Goal: Information Seeking & Learning: Learn about a topic

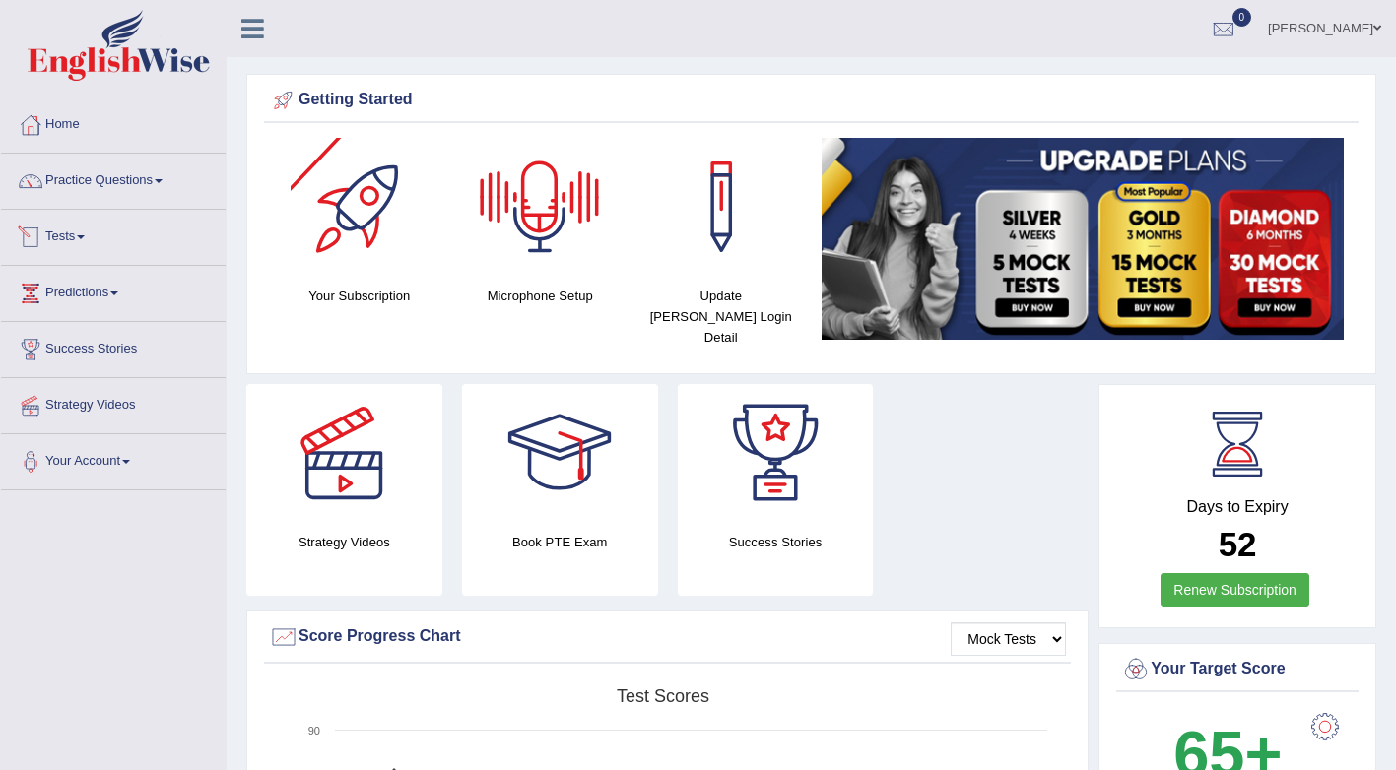
click at [68, 235] on link "Tests" at bounding box center [113, 234] width 225 height 49
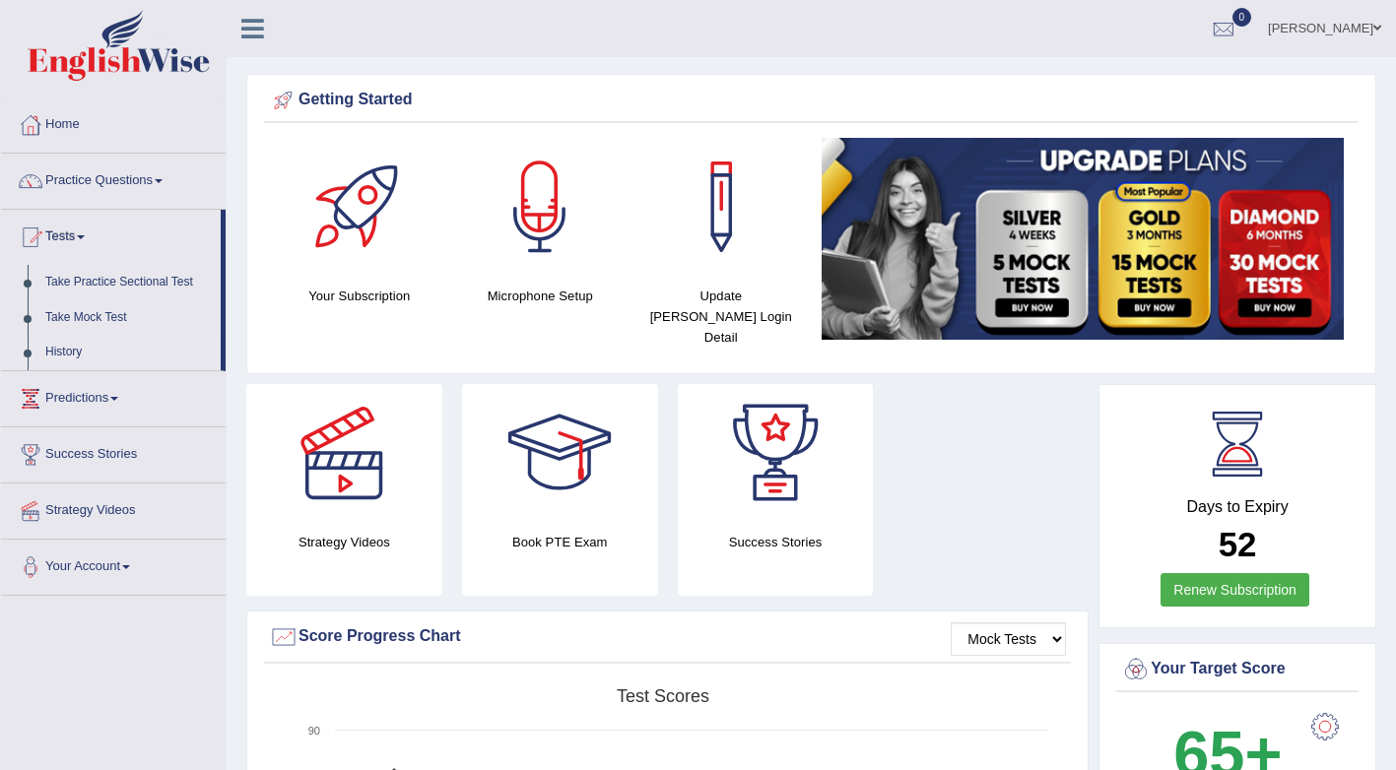
click at [71, 353] on link "History" at bounding box center [128, 352] width 184 height 35
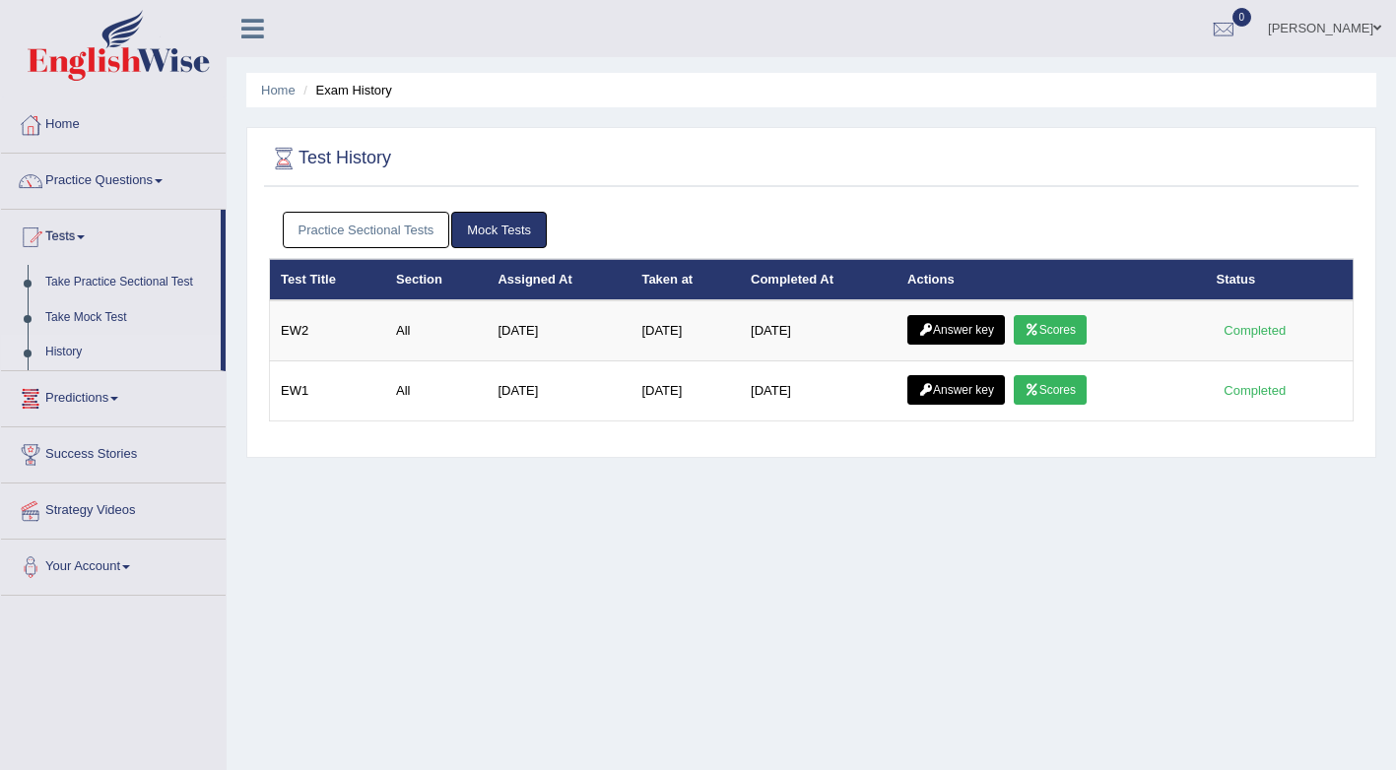
click at [371, 243] on link "Practice Sectional Tests" at bounding box center [366, 230] width 167 height 36
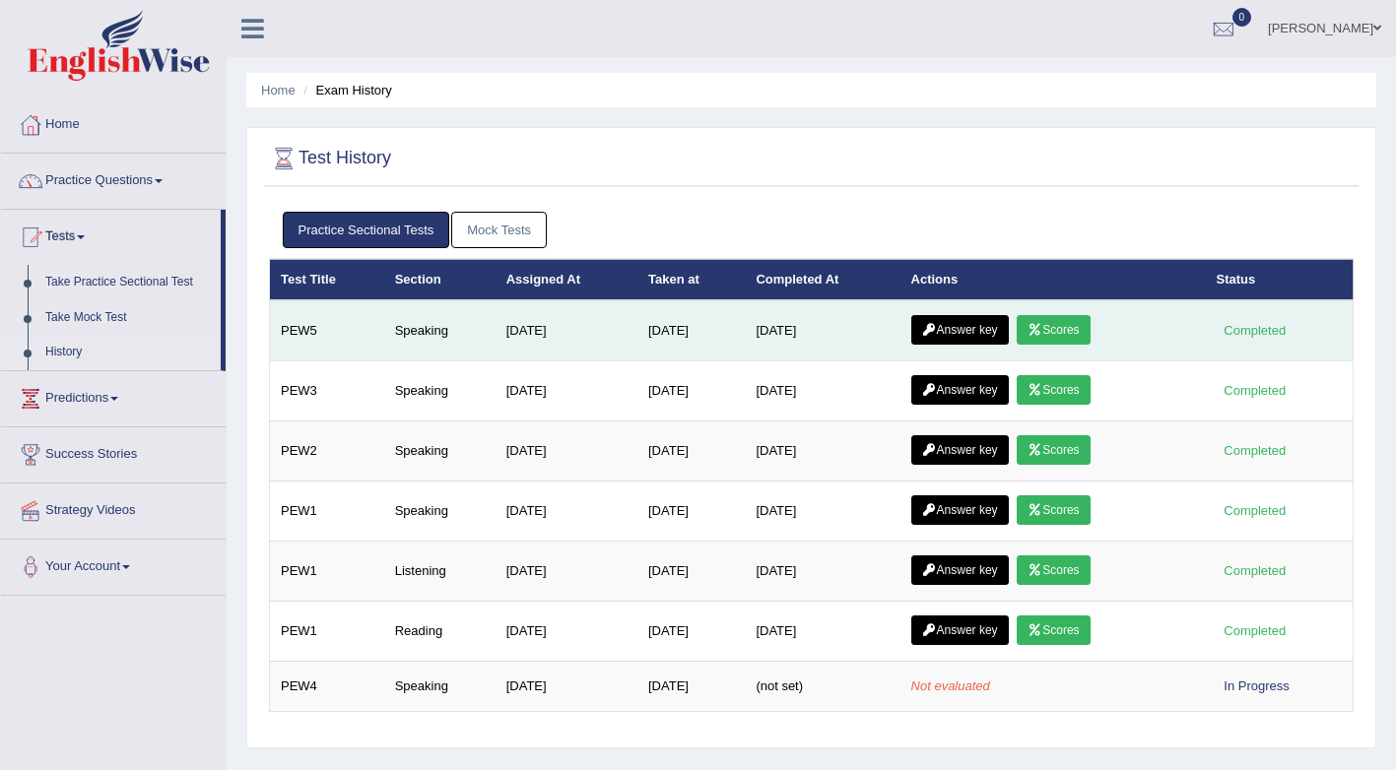
click at [957, 336] on link "Answer key" at bounding box center [960, 330] width 98 height 30
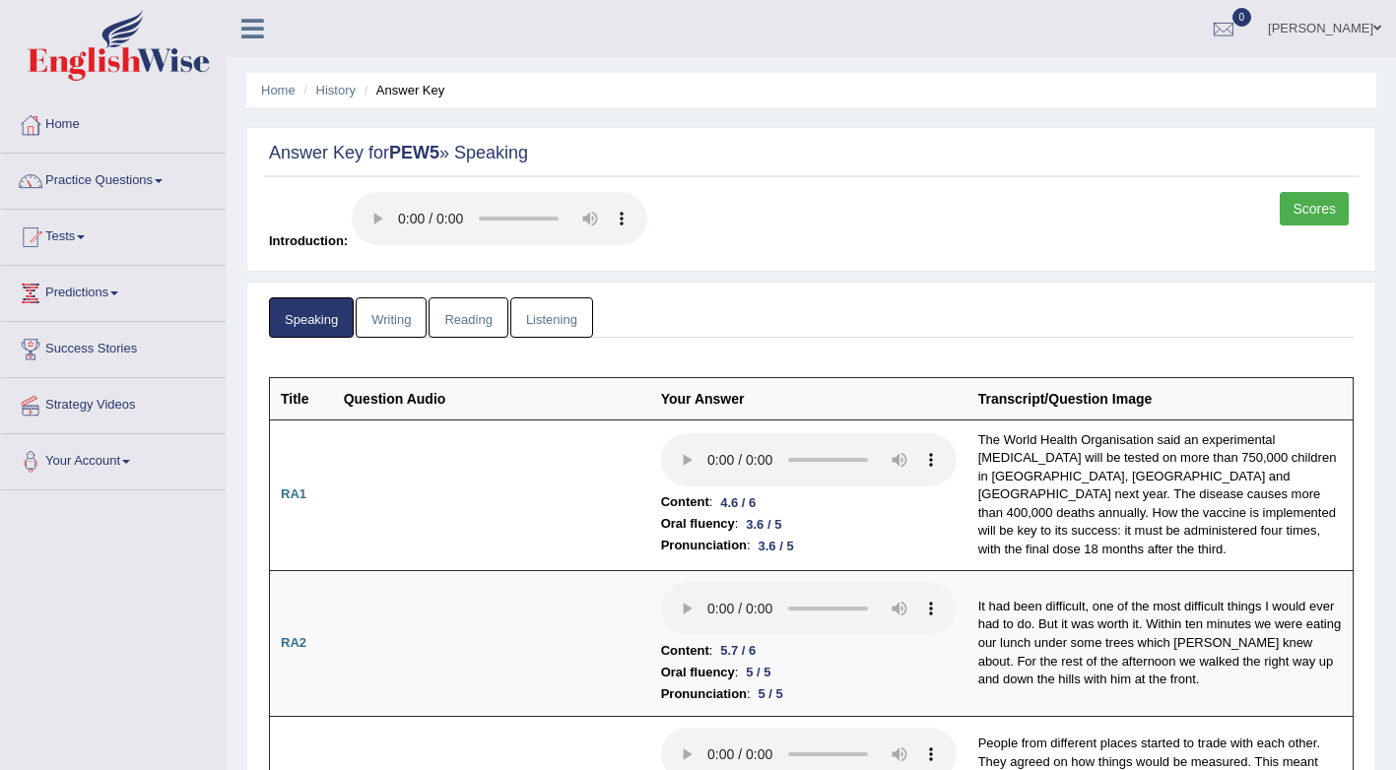
click at [1326, 209] on link "Scores" at bounding box center [1313, 208] width 69 height 33
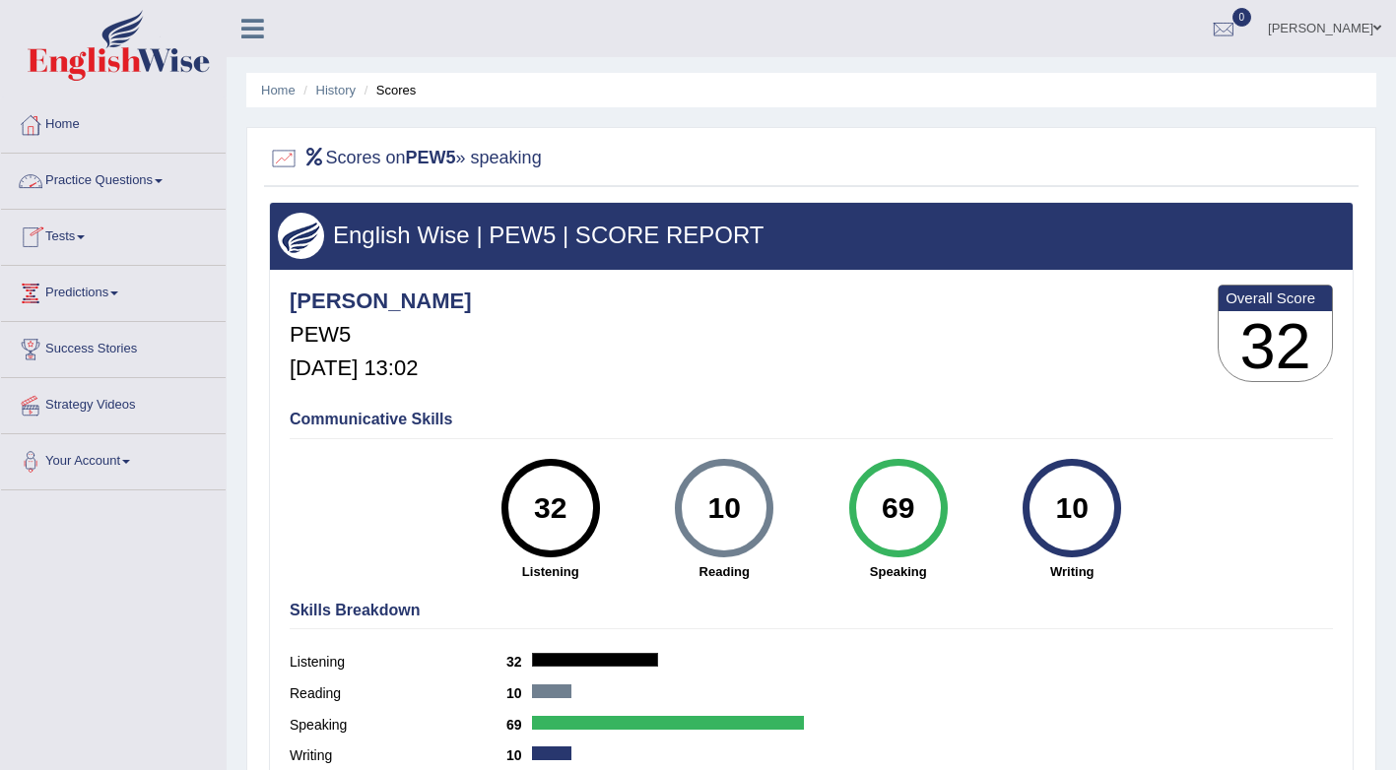
click at [97, 178] on link "Practice Questions" at bounding box center [113, 178] width 225 height 49
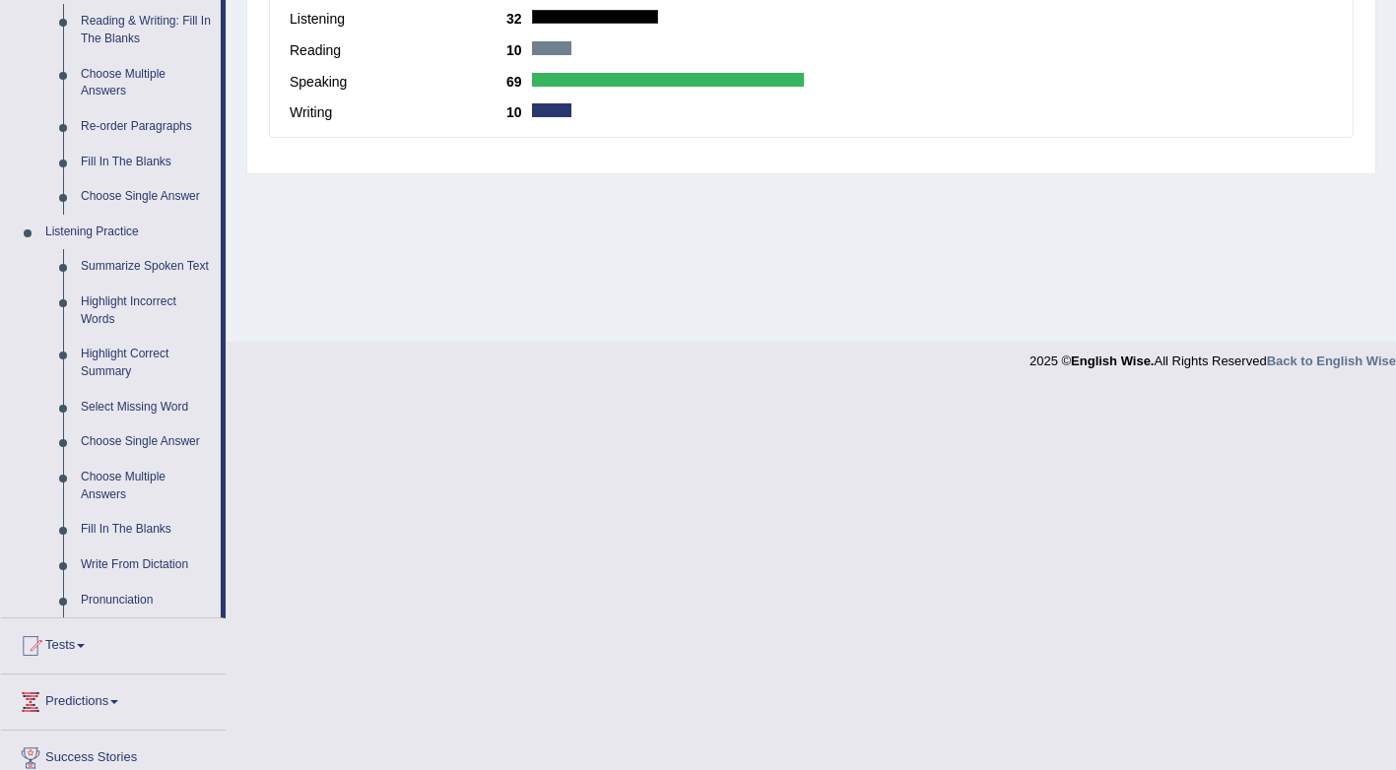
scroll to position [645, 0]
click at [124, 601] on link "Pronunciation" at bounding box center [146, 598] width 149 height 35
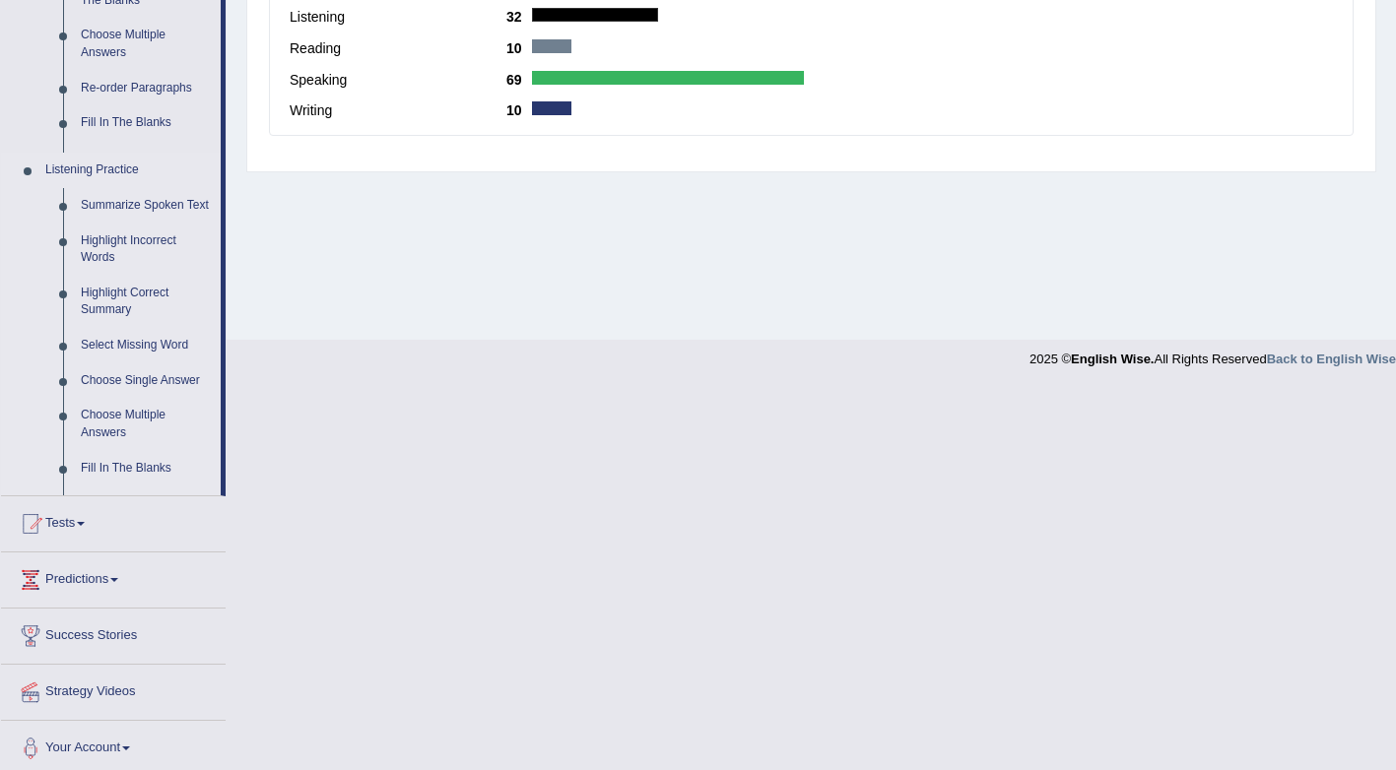
scroll to position [437, 0]
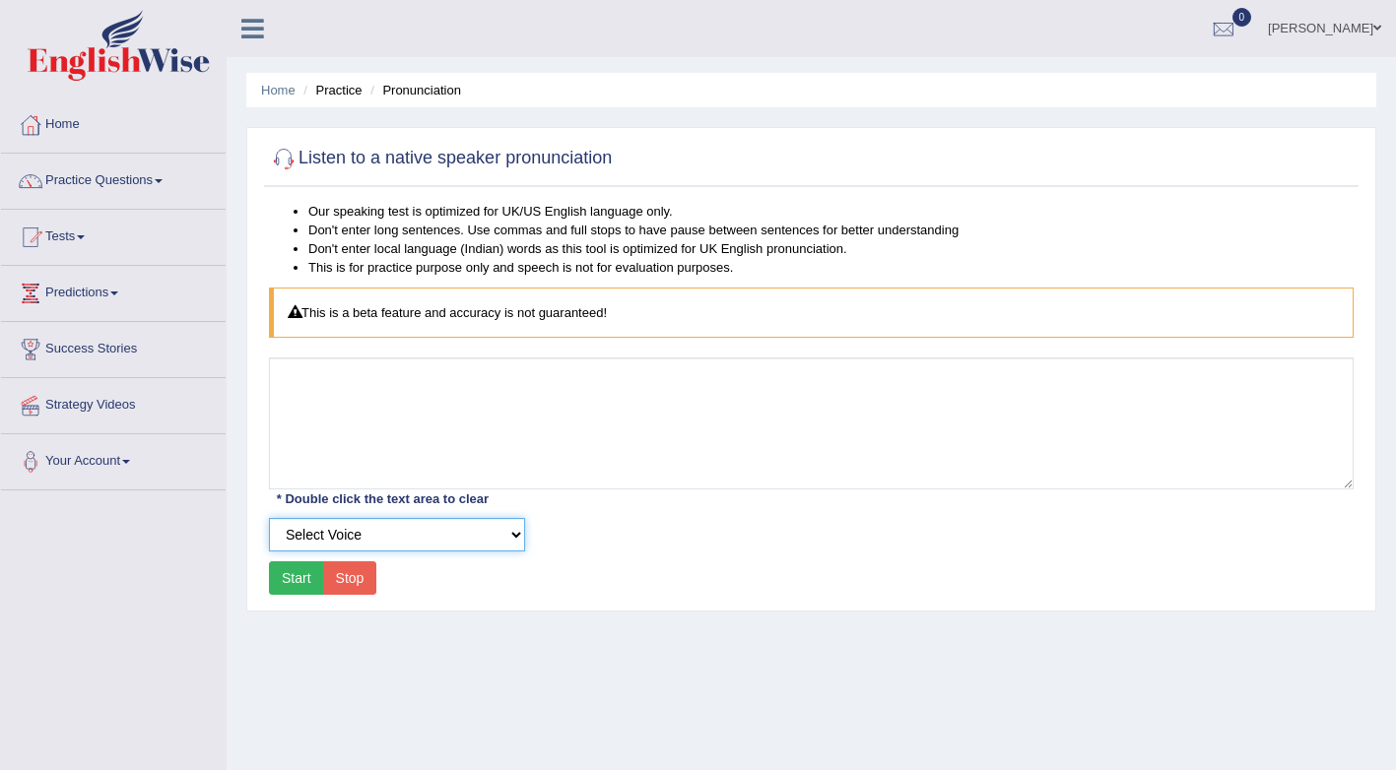
click at [448, 533] on select "Select Voice" at bounding box center [397, 534] width 256 height 33
click at [269, 518] on select "Select Voice" at bounding box center [397, 534] width 256 height 33
click at [101, 171] on link "Practice Questions" at bounding box center [113, 178] width 225 height 49
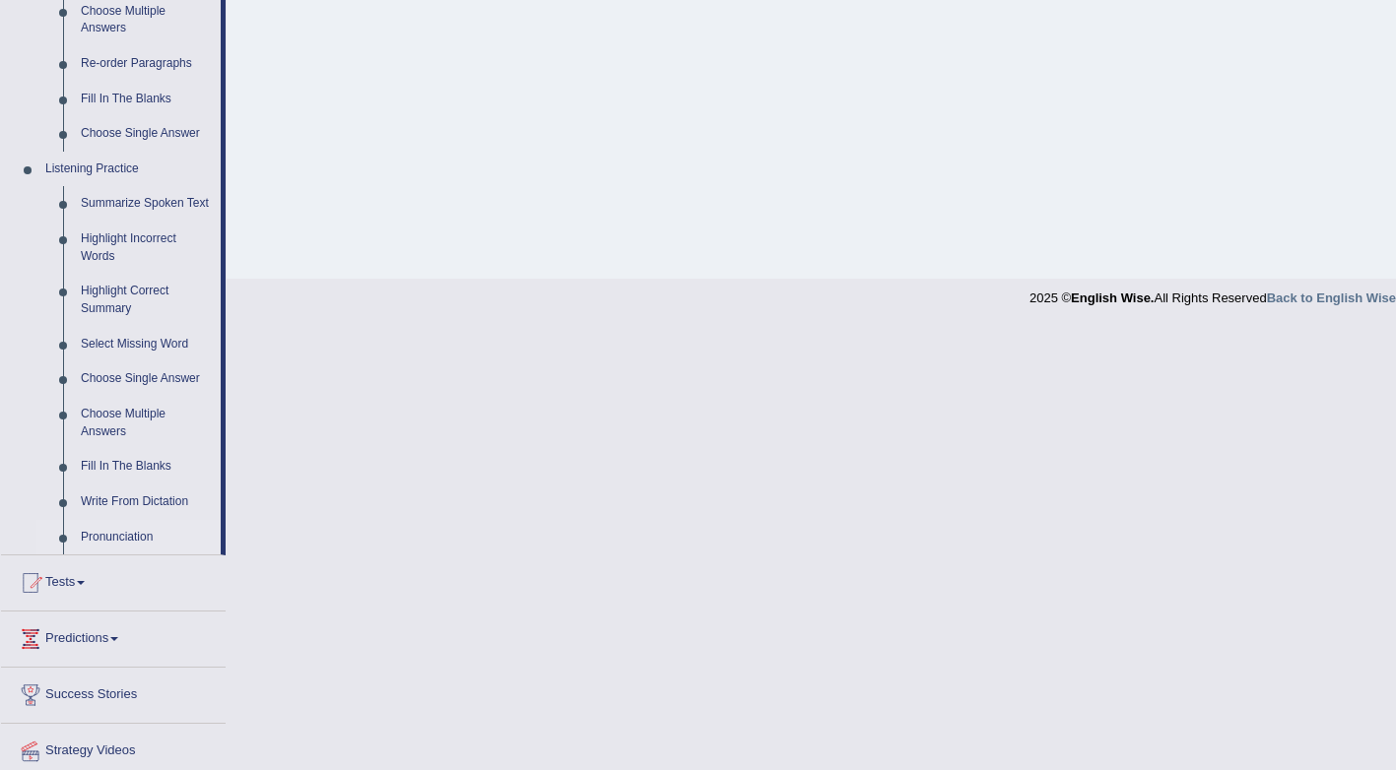
scroll to position [708, 0]
drag, startPoint x: 159, startPoint y: 496, endPoint x: 117, endPoint y: 497, distance: 41.4
click at [117, 497] on link "Write From Dictation" at bounding box center [146, 500] width 149 height 35
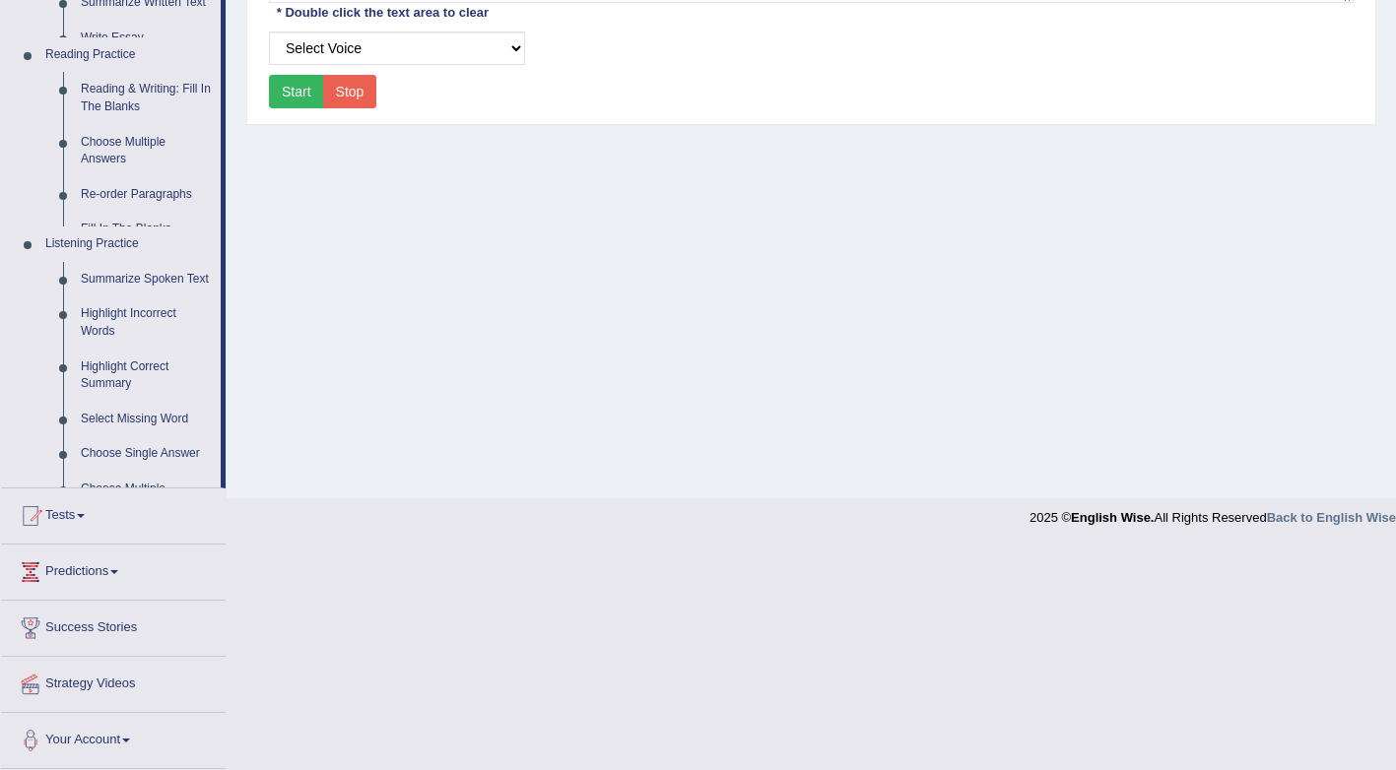
scroll to position [289, 0]
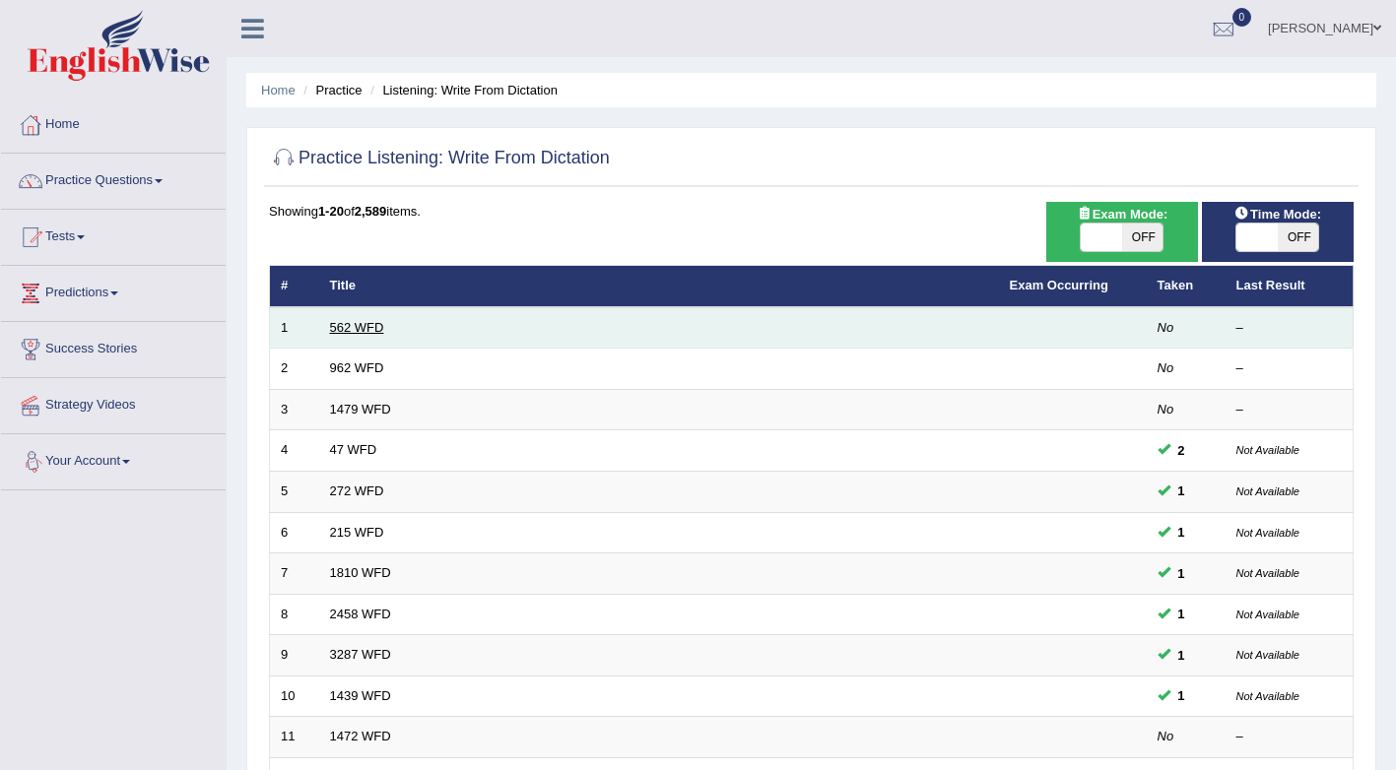
click at [355, 324] on link "562 WFD" at bounding box center [357, 327] width 54 height 15
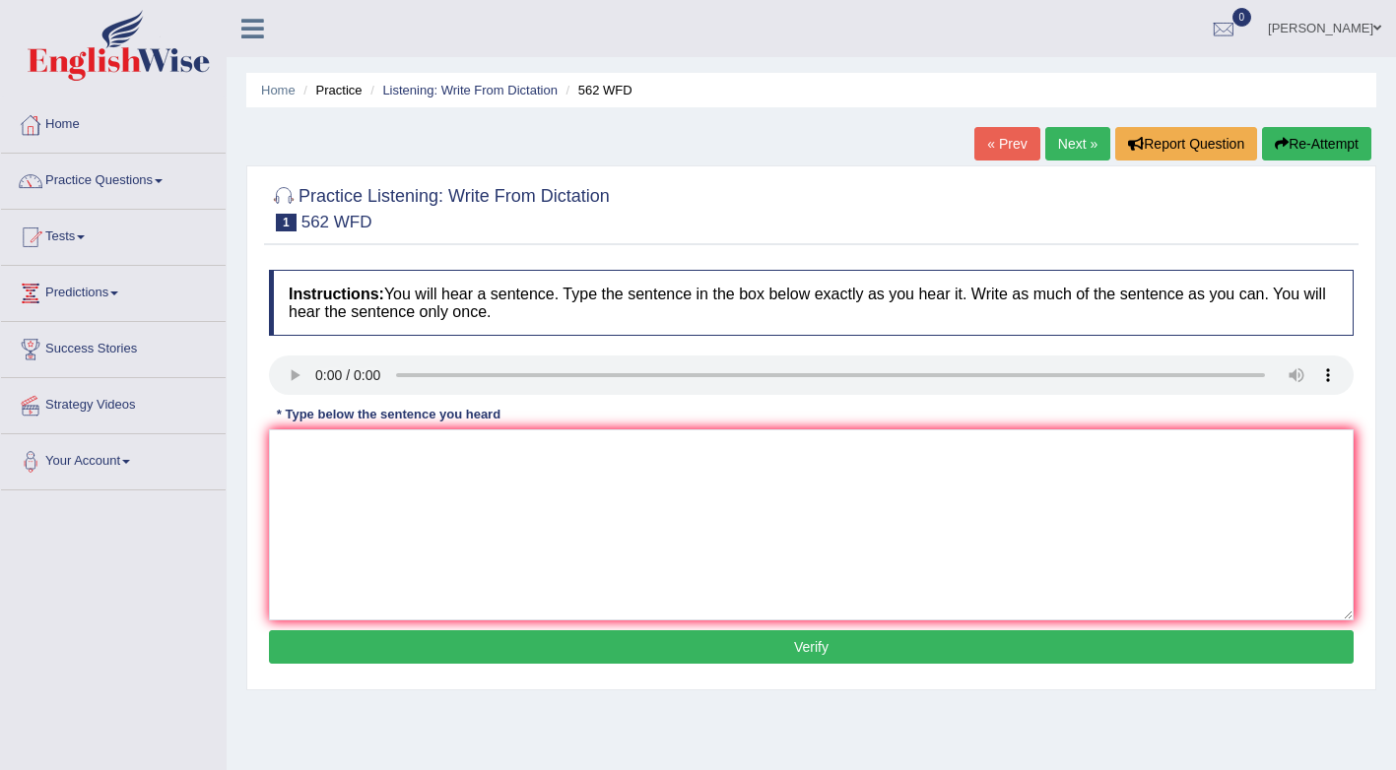
click at [141, 183] on link "Practice Questions" at bounding box center [113, 178] width 225 height 49
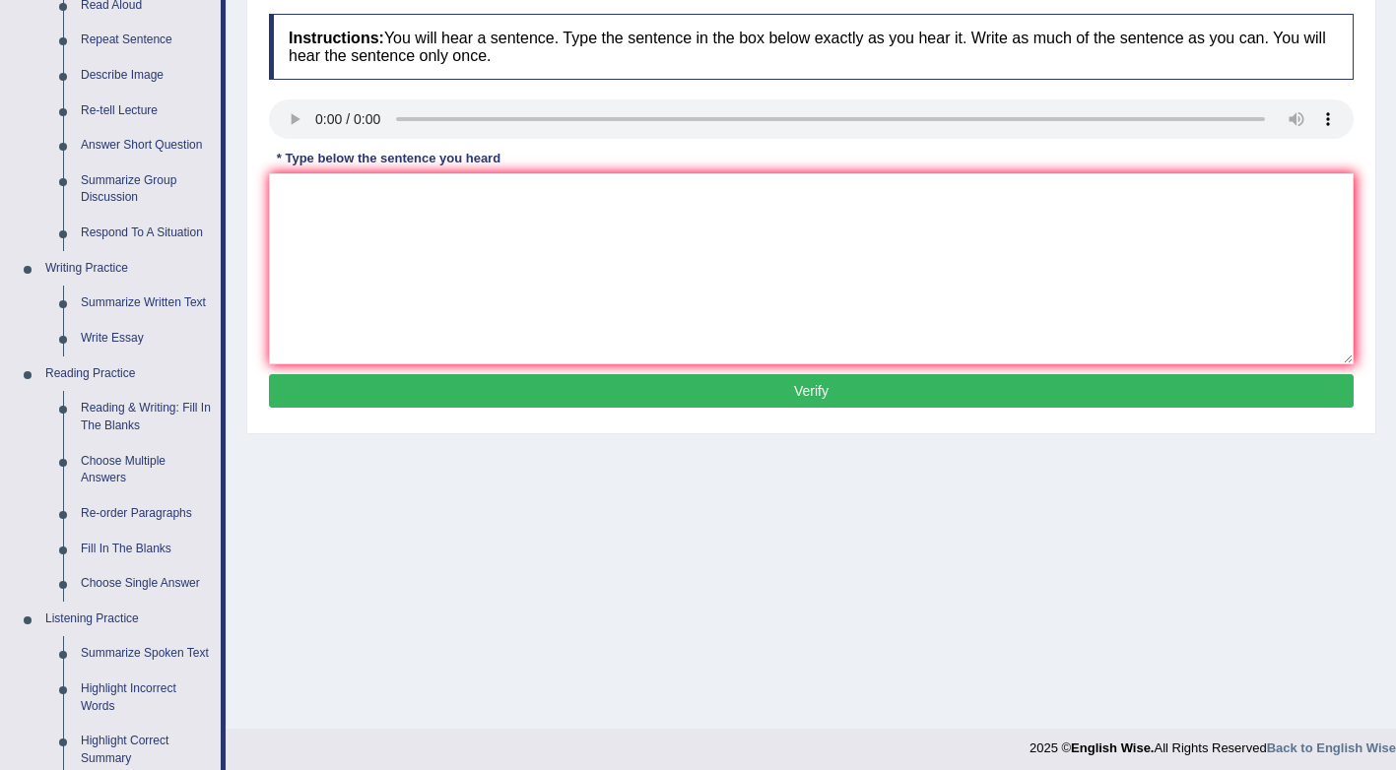
scroll to position [218, 0]
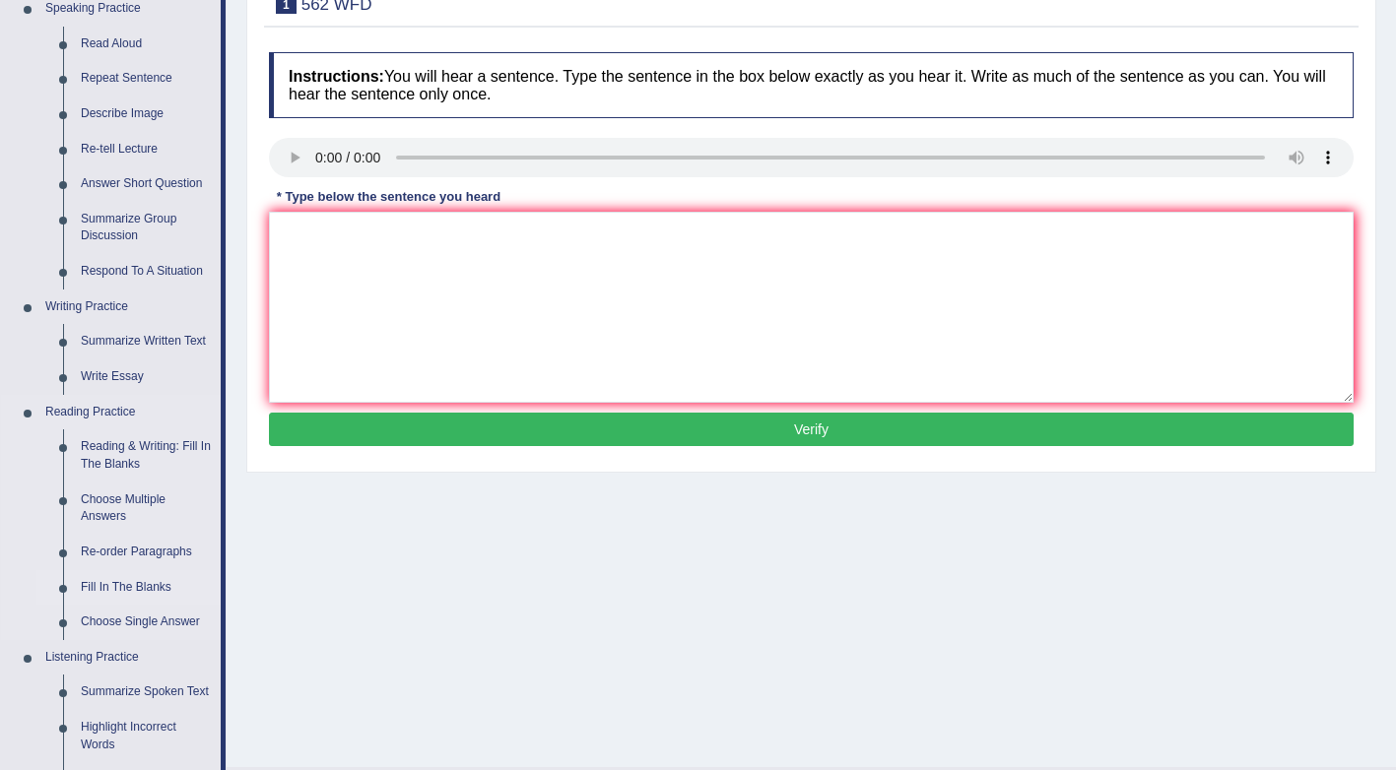
click at [147, 590] on link "Fill In The Blanks" at bounding box center [146, 587] width 149 height 35
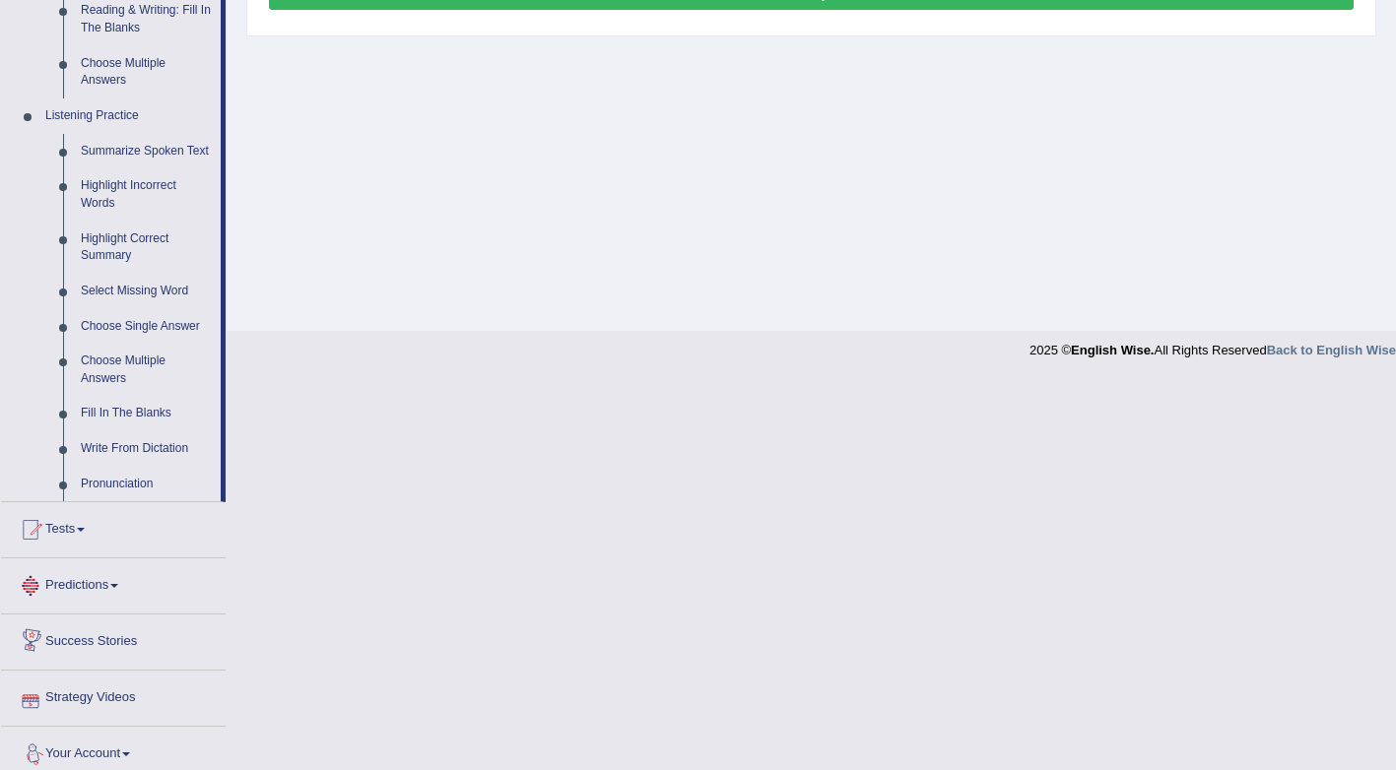
scroll to position [742, 0]
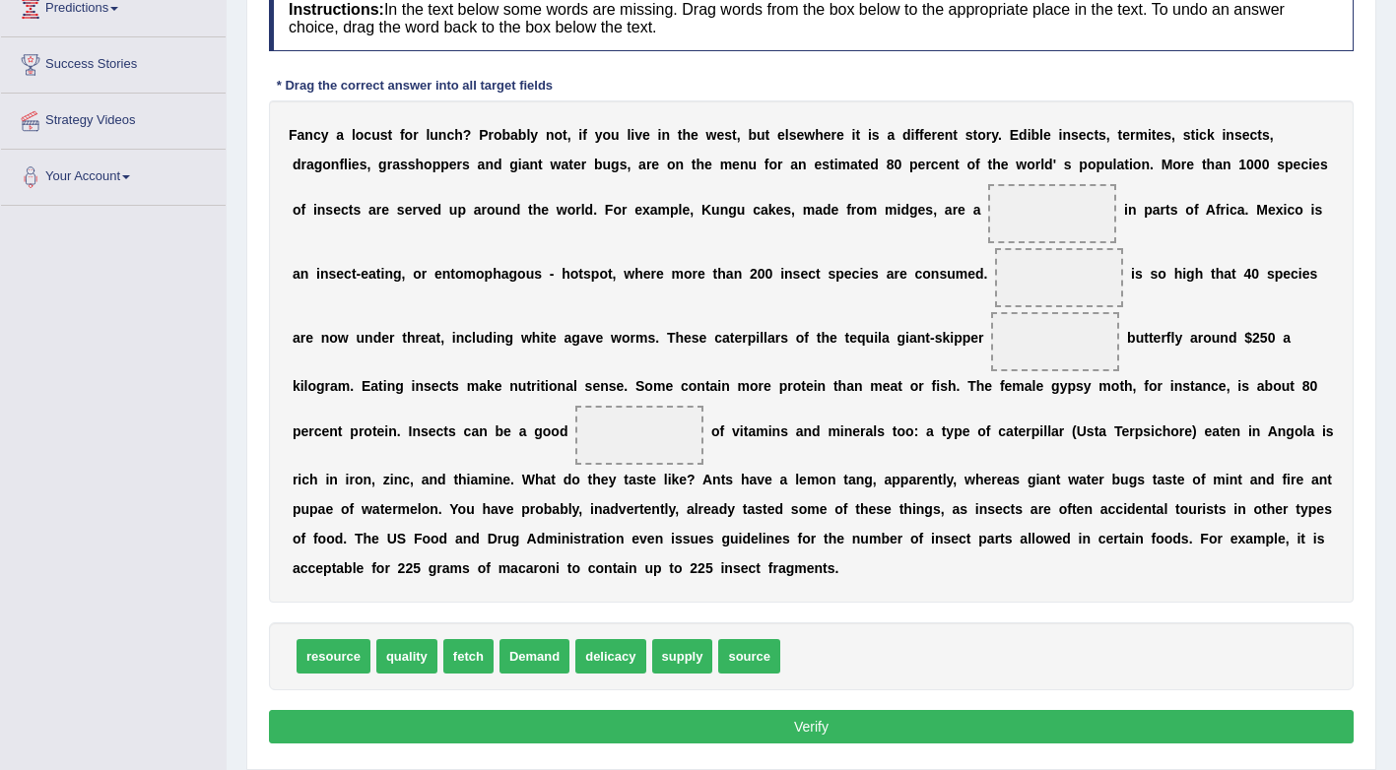
scroll to position [349, 0]
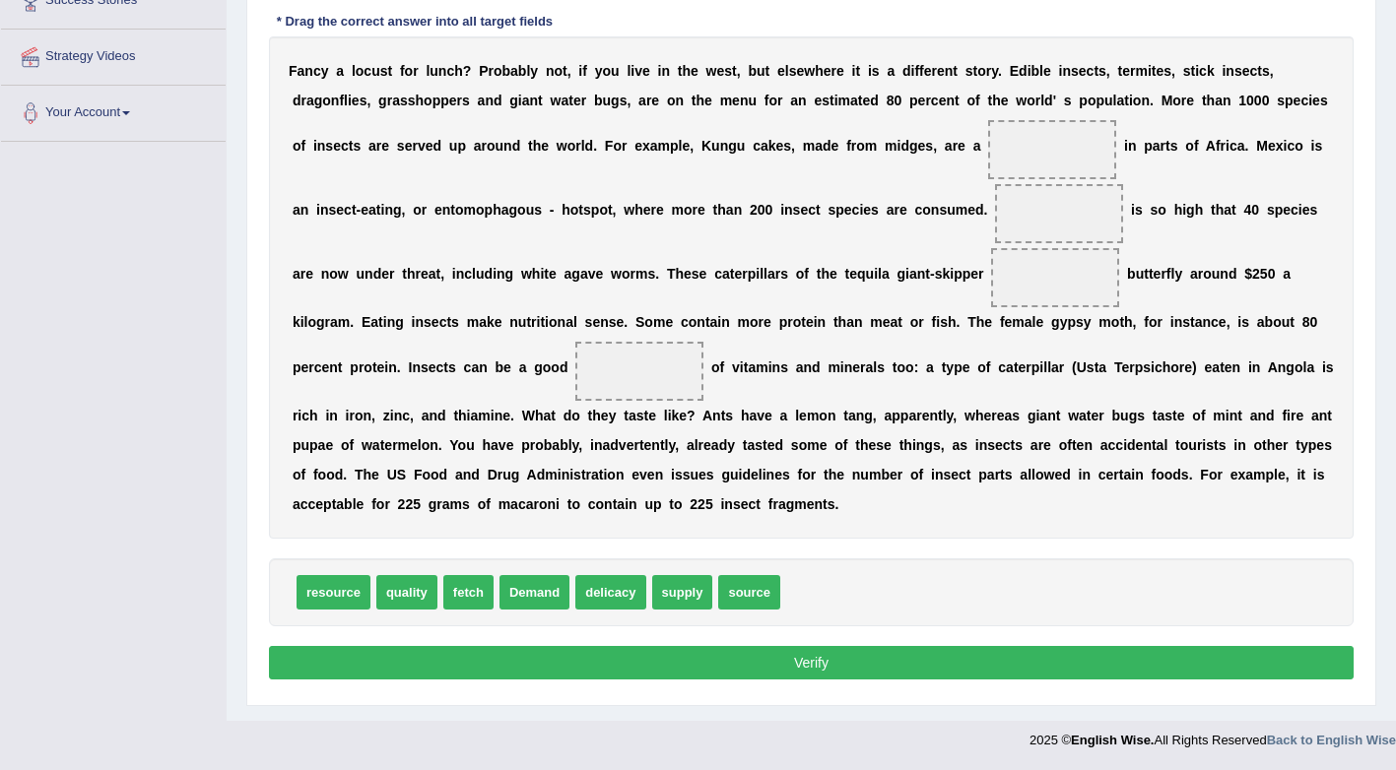
click at [995, 222] on span at bounding box center [1059, 213] width 128 height 59
click at [995, 214] on span at bounding box center [1059, 213] width 128 height 59
click at [798, 660] on button "Verify" at bounding box center [811, 662] width 1084 height 33
drag, startPoint x: 535, startPoint y: 595, endPoint x: 846, endPoint y: 236, distance: 474.8
drag, startPoint x: 873, startPoint y: 274, endPoint x: 875, endPoint y: 215, distance: 59.1
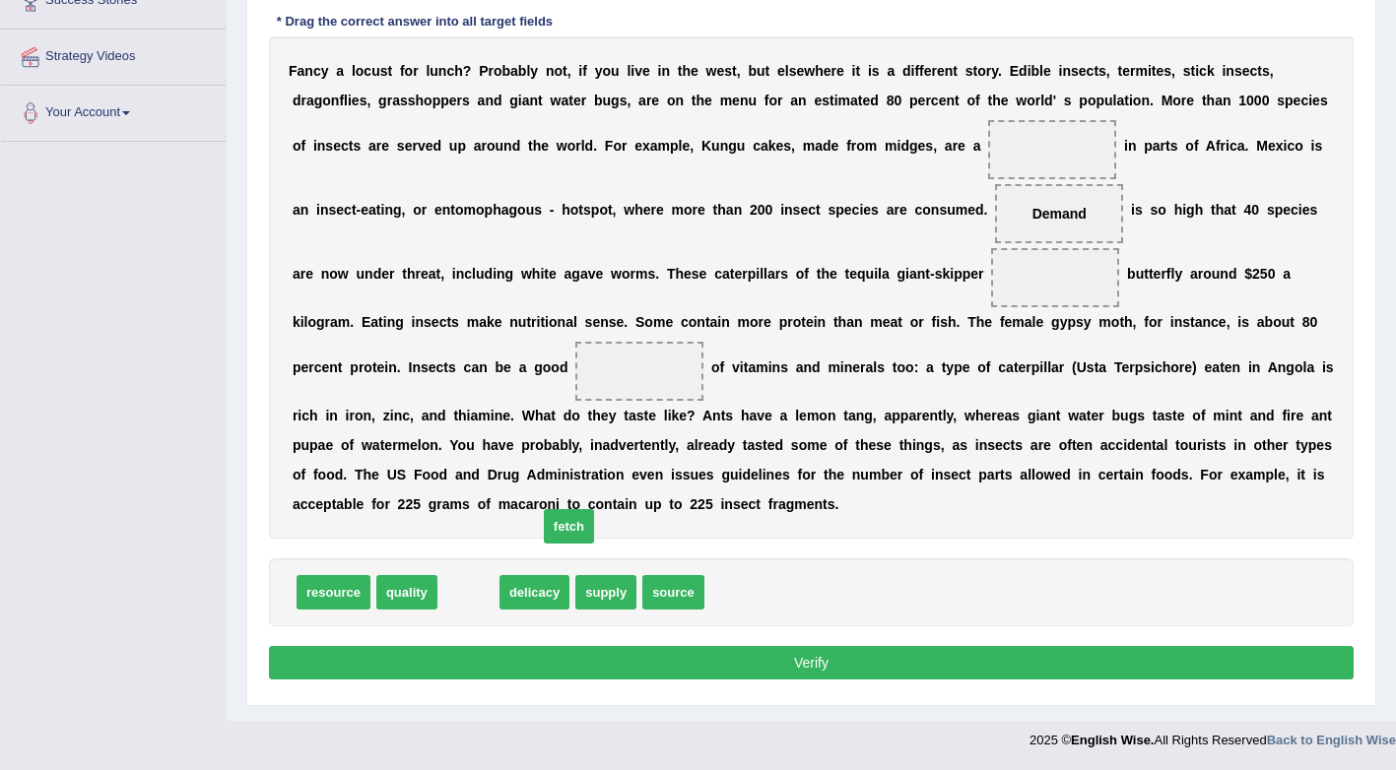
drag, startPoint x: 457, startPoint y: 598, endPoint x: 778, endPoint y: 355, distance: 402.8
click at [594, 509] on span "fetch" at bounding box center [569, 526] width 50 height 34
drag, startPoint x: 462, startPoint y: 592, endPoint x: 605, endPoint y: 434, distance: 212.7
click at [580, 466] on span "fetch" at bounding box center [555, 483] width 50 height 34
drag, startPoint x: 468, startPoint y: 590, endPoint x: 684, endPoint y: 426, distance: 270.7
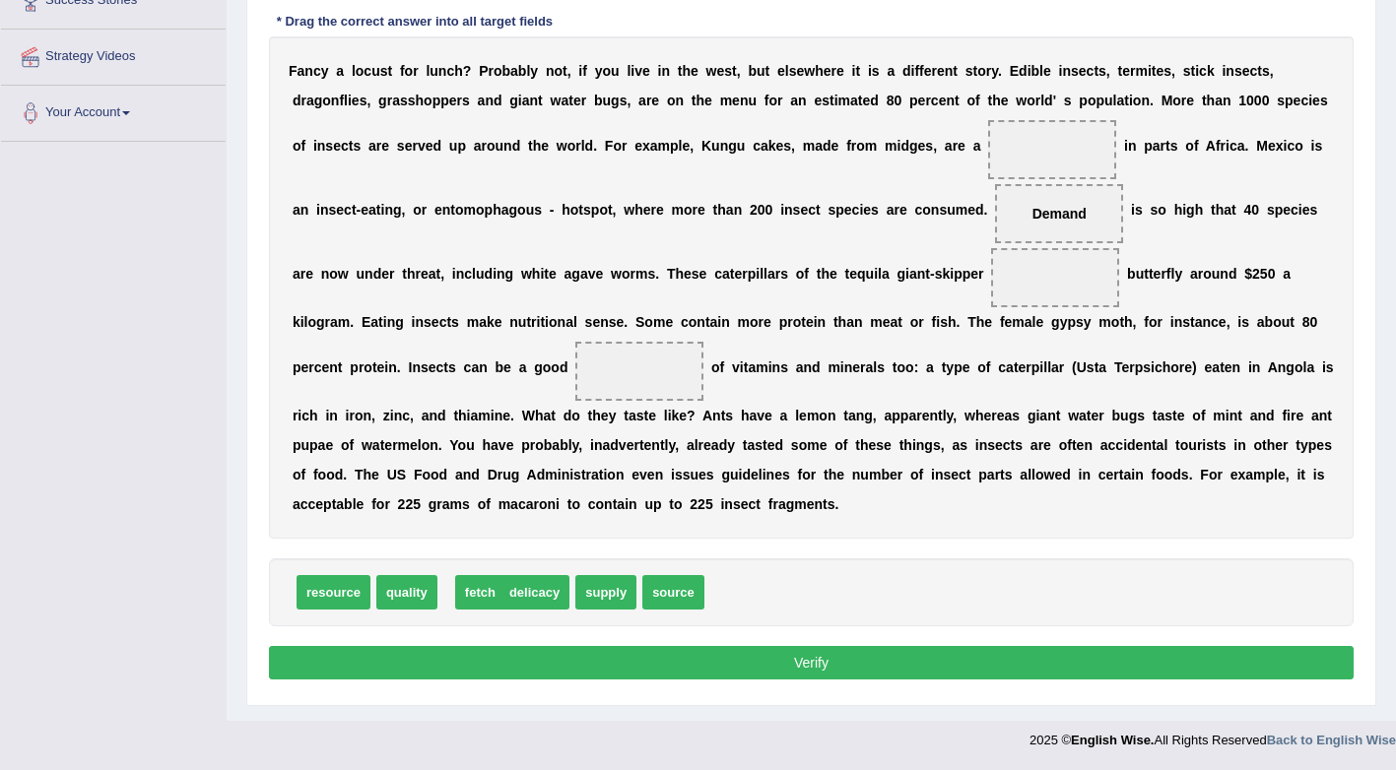
click at [505, 575] on span "fetch" at bounding box center [480, 592] width 50 height 34
drag, startPoint x: 467, startPoint y: 590, endPoint x: 899, endPoint y: 256, distance: 546.3
drag, startPoint x: 677, startPoint y: 590, endPoint x: 704, endPoint y: 409, distance: 183.3
click at [704, 545] on span "Demand" at bounding box center [689, 562] width 70 height 34
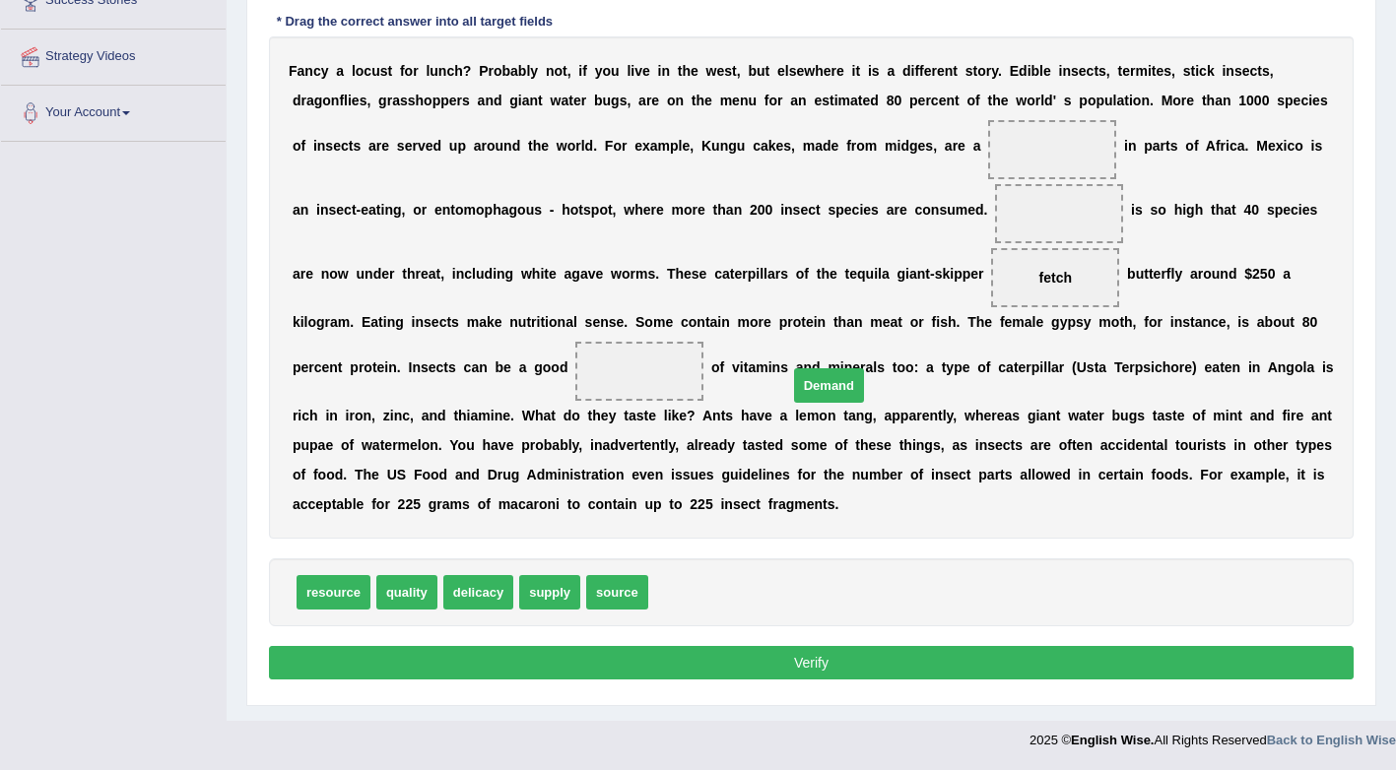
drag, startPoint x: 672, startPoint y: 591, endPoint x: 876, endPoint y: 222, distance: 421.9
drag, startPoint x: 608, startPoint y: 590, endPoint x: 390, endPoint y: 366, distance: 312.0
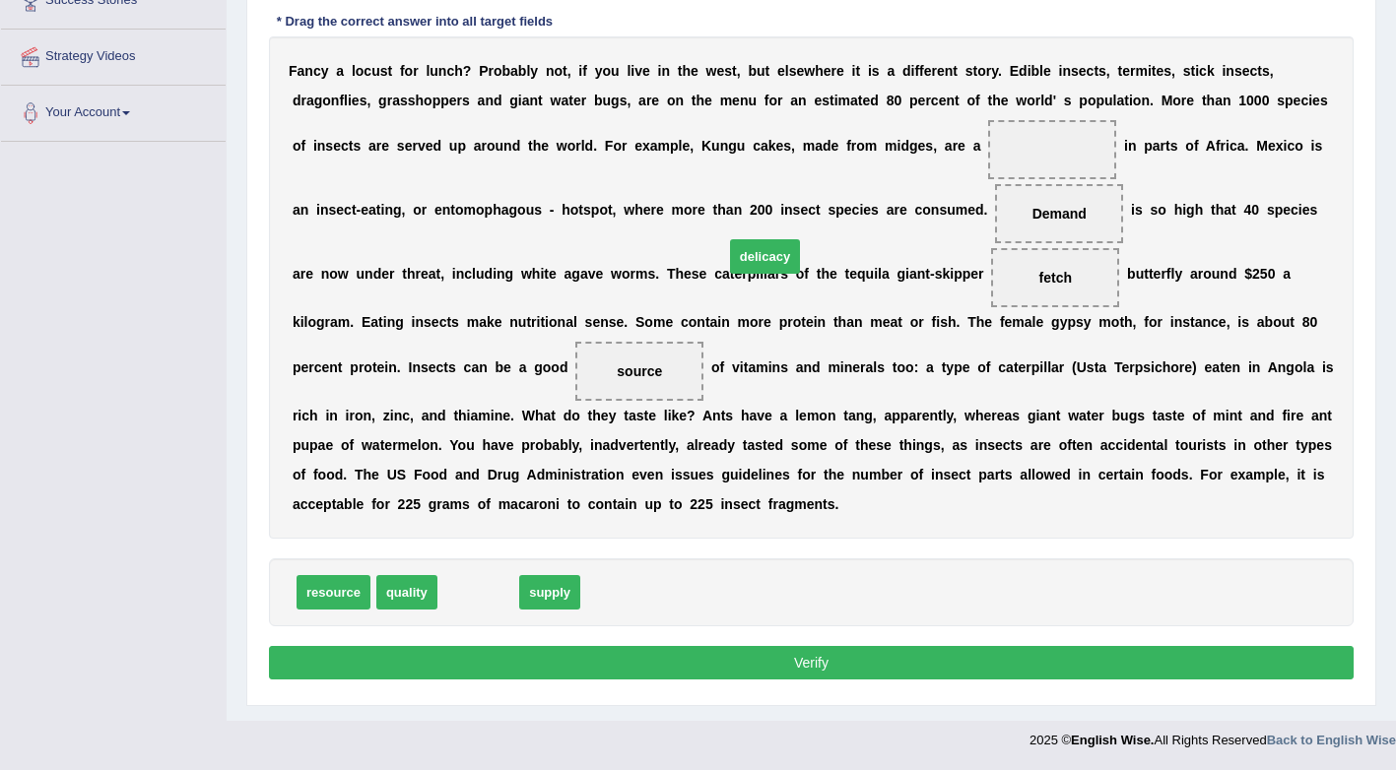
drag, startPoint x: 487, startPoint y: 604, endPoint x: 816, endPoint y: 229, distance: 498.9
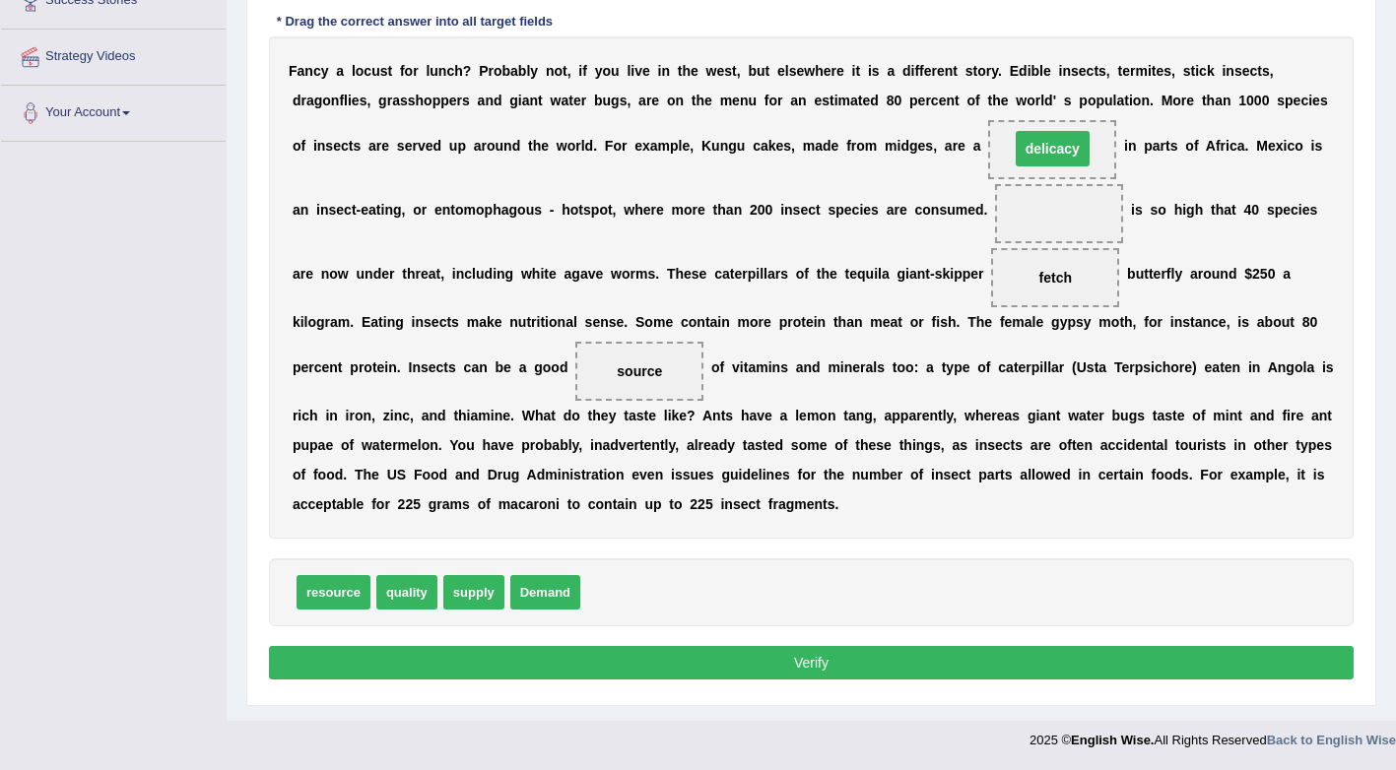
drag, startPoint x: 888, startPoint y: 217, endPoint x: 880, endPoint y: 138, distance: 79.3
drag, startPoint x: 535, startPoint y: 593, endPoint x: 880, endPoint y: 146, distance: 564.6
drag, startPoint x: 344, startPoint y: 596, endPoint x: 796, endPoint y: 279, distance: 552.2
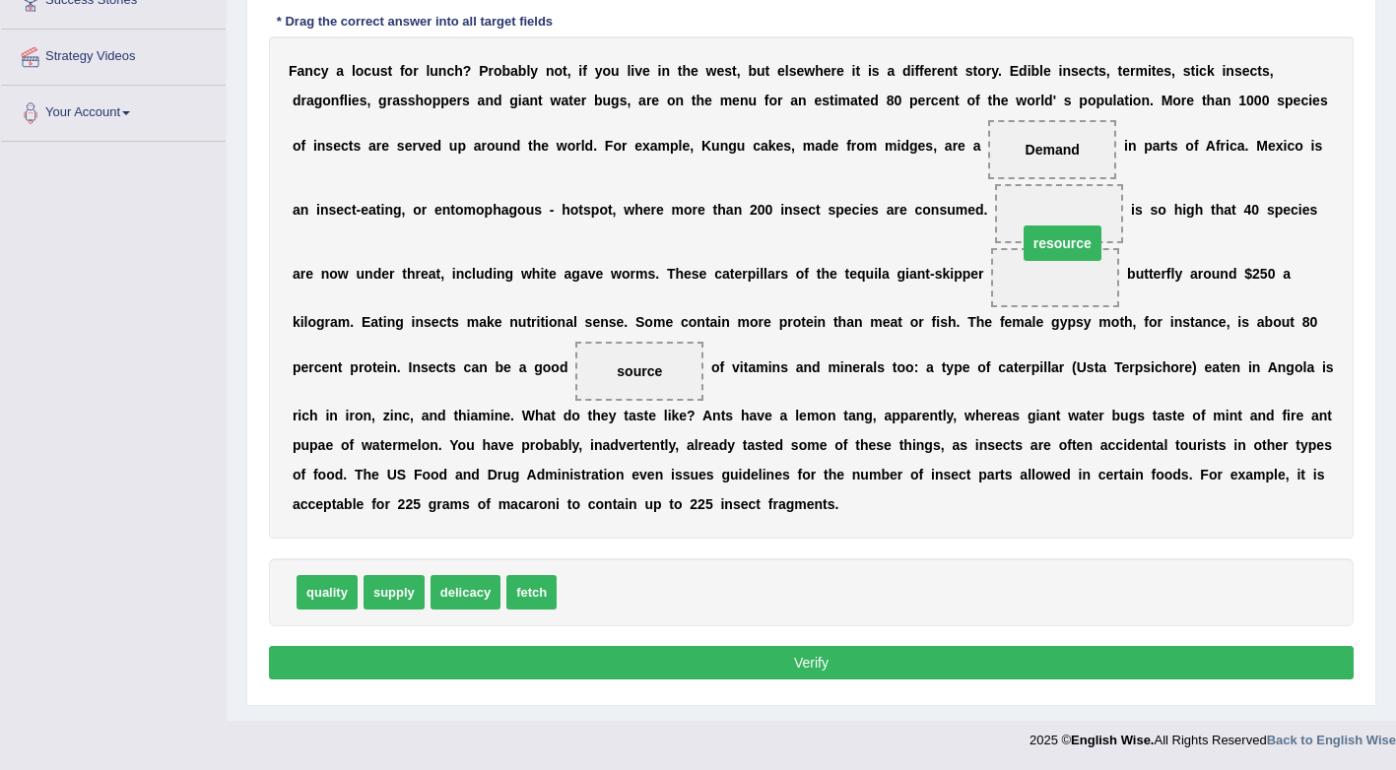
drag, startPoint x: 862, startPoint y: 277, endPoint x: 875, endPoint y: 220, distance: 58.5
drag, startPoint x: 878, startPoint y: 209, endPoint x: 881, endPoint y: 140, distance: 69.0
drag, startPoint x: 584, startPoint y: 587, endPoint x: 828, endPoint y: 268, distance: 401.9
drag, startPoint x: 856, startPoint y: 276, endPoint x: 879, endPoint y: 210, distance: 69.8
drag, startPoint x: 526, startPoint y: 592, endPoint x: 828, endPoint y: 299, distance: 420.7
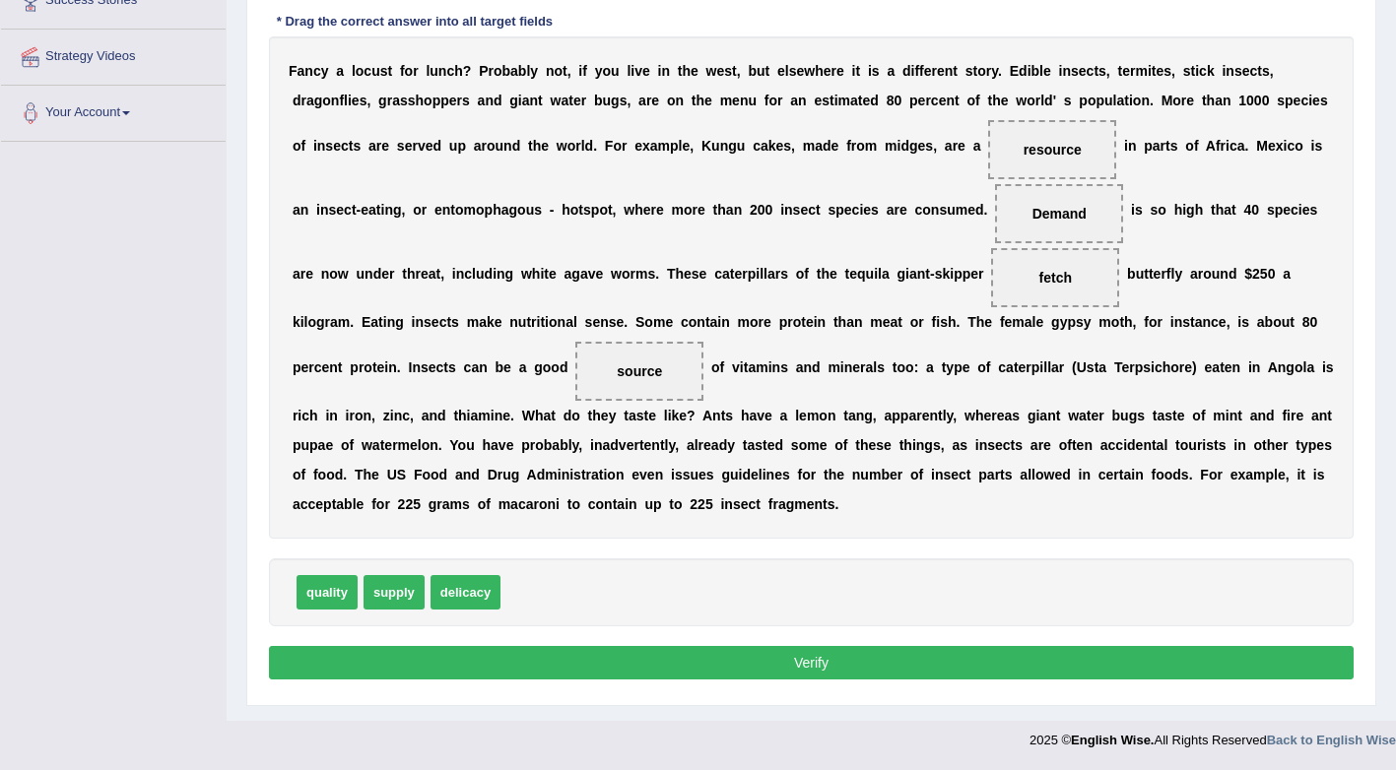
click at [789, 668] on button "Verify" at bounding box center [811, 662] width 1084 height 33
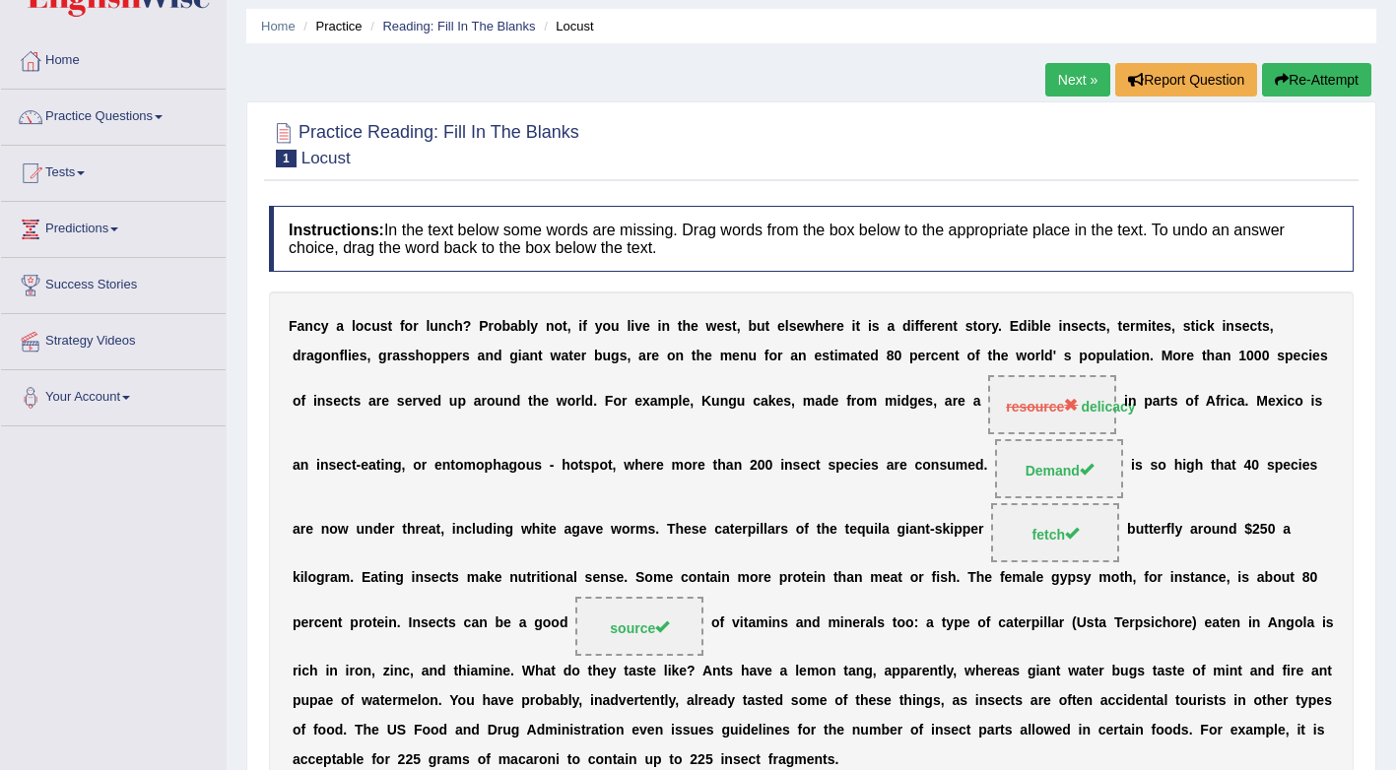
scroll to position [0, 0]
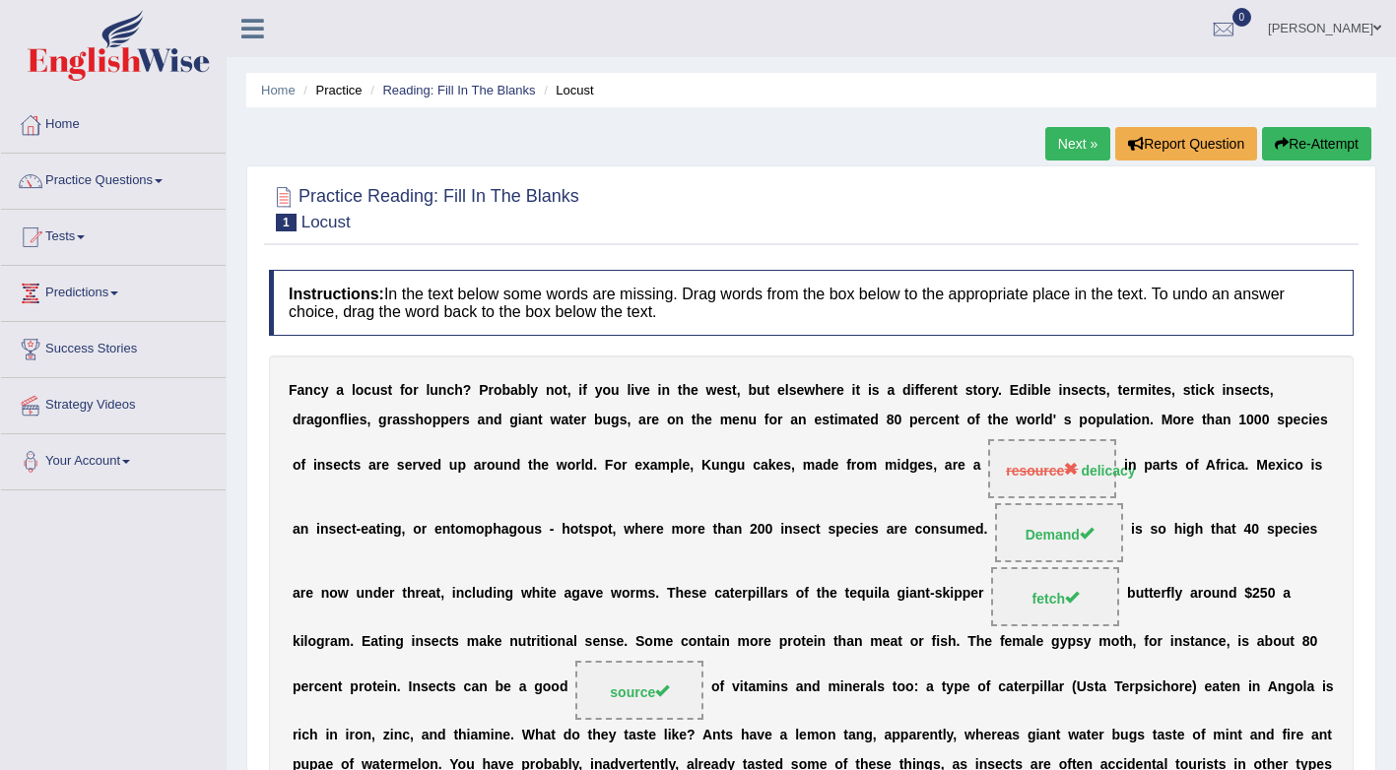
click at [1062, 156] on link "Next »" at bounding box center [1077, 143] width 65 height 33
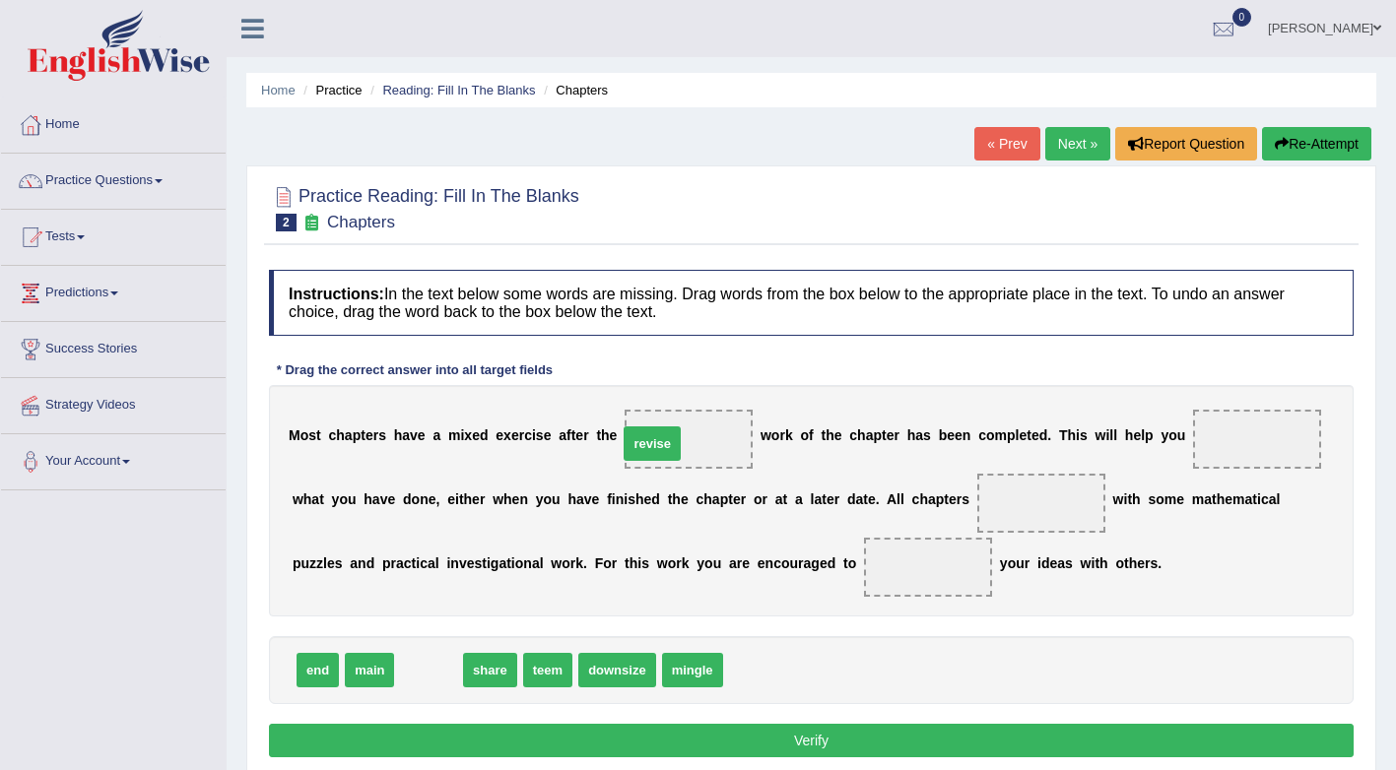
drag, startPoint x: 430, startPoint y: 674, endPoint x: 654, endPoint y: 447, distance: 318.3
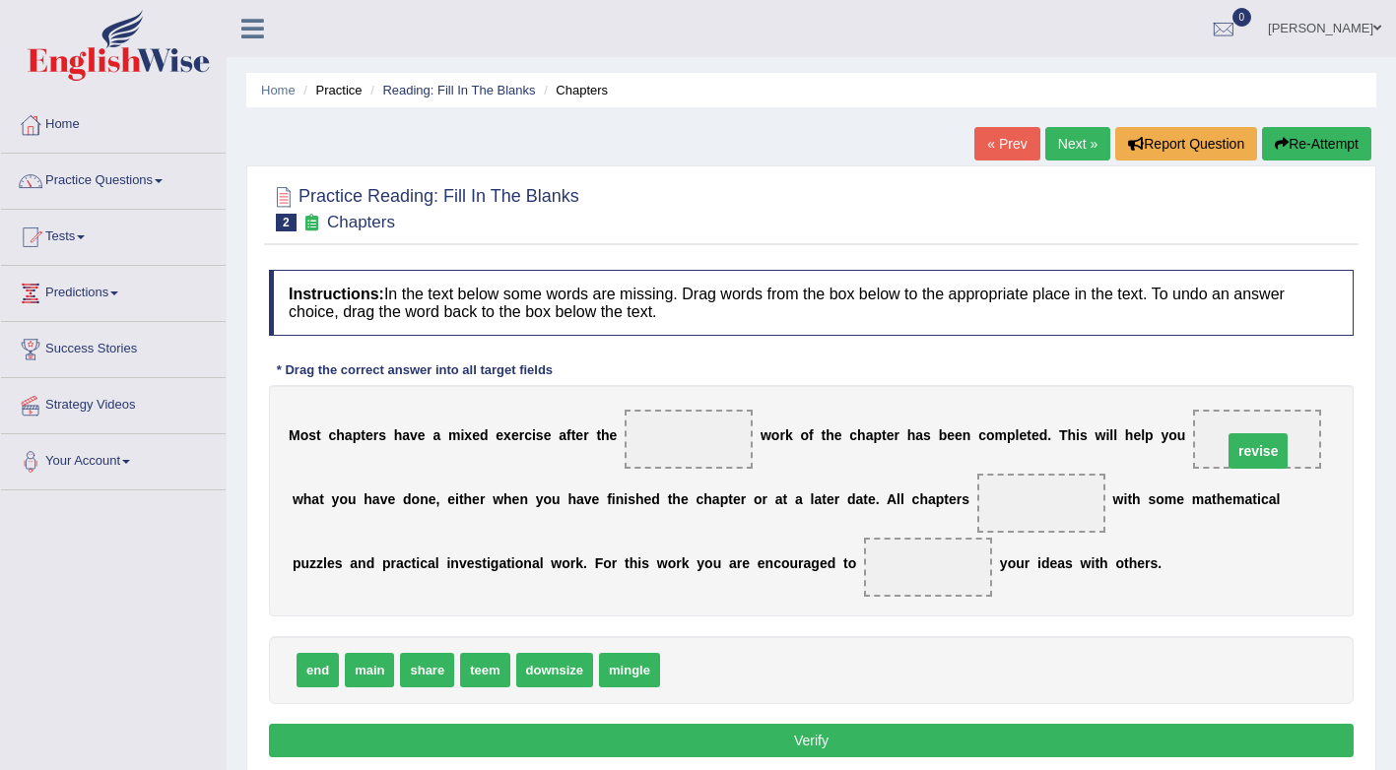
drag, startPoint x: 668, startPoint y: 442, endPoint x: 1242, endPoint y: 452, distance: 574.3
drag, startPoint x: 548, startPoint y: 673, endPoint x: 935, endPoint y: 504, distance: 422.1
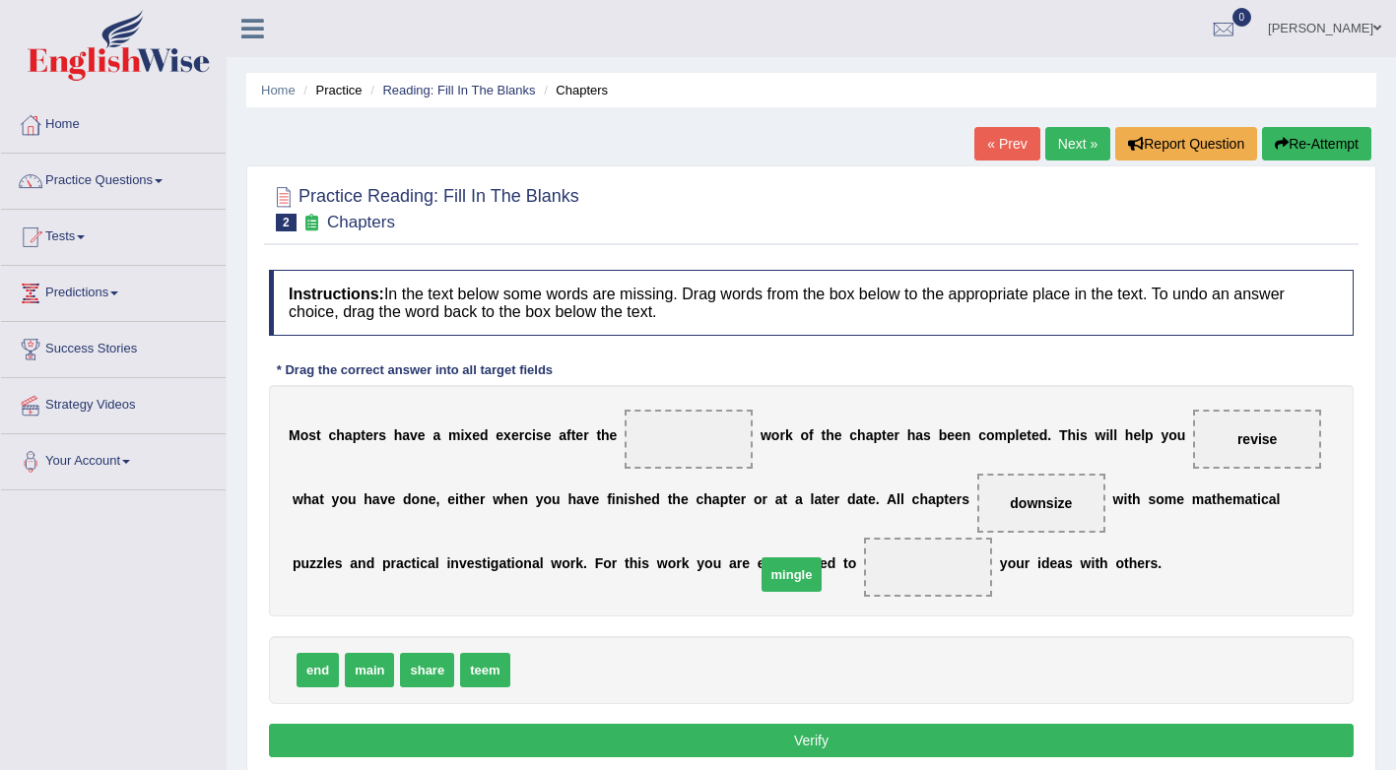
drag, startPoint x: 548, startPoint y: 673, endPoint x: 810, endPoint y: 578, distance: 278.5
drag, startPoint x: 322, startPoint y: 664, endPoint x: 686, endPoint y: 436, distance: 429.6
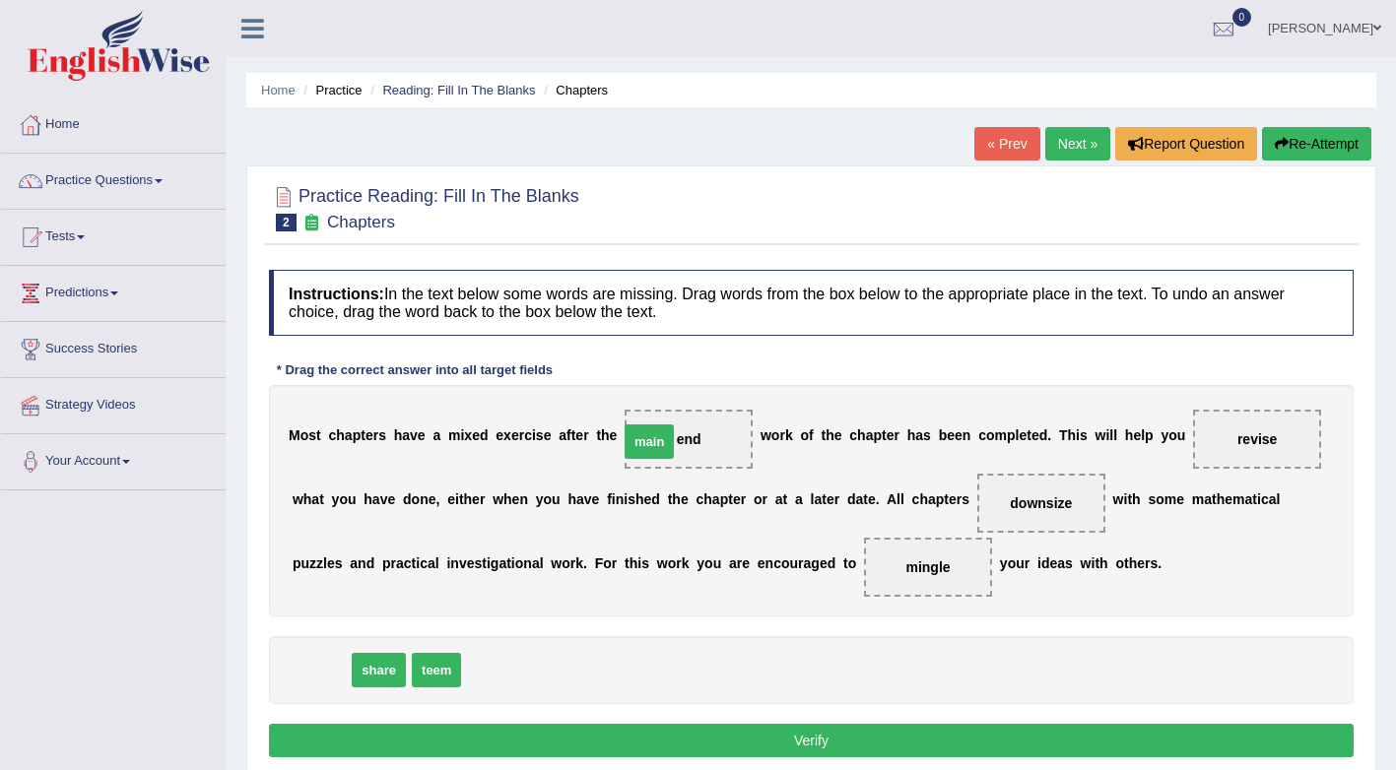
drag, startPoint x: 309, startPoint y: 673, endPoint x: 644, endPoint y: 444, distance: 405.4
click at [833, 734] on button "Verify" at bounding box center [811, 740] width 1084 height 33
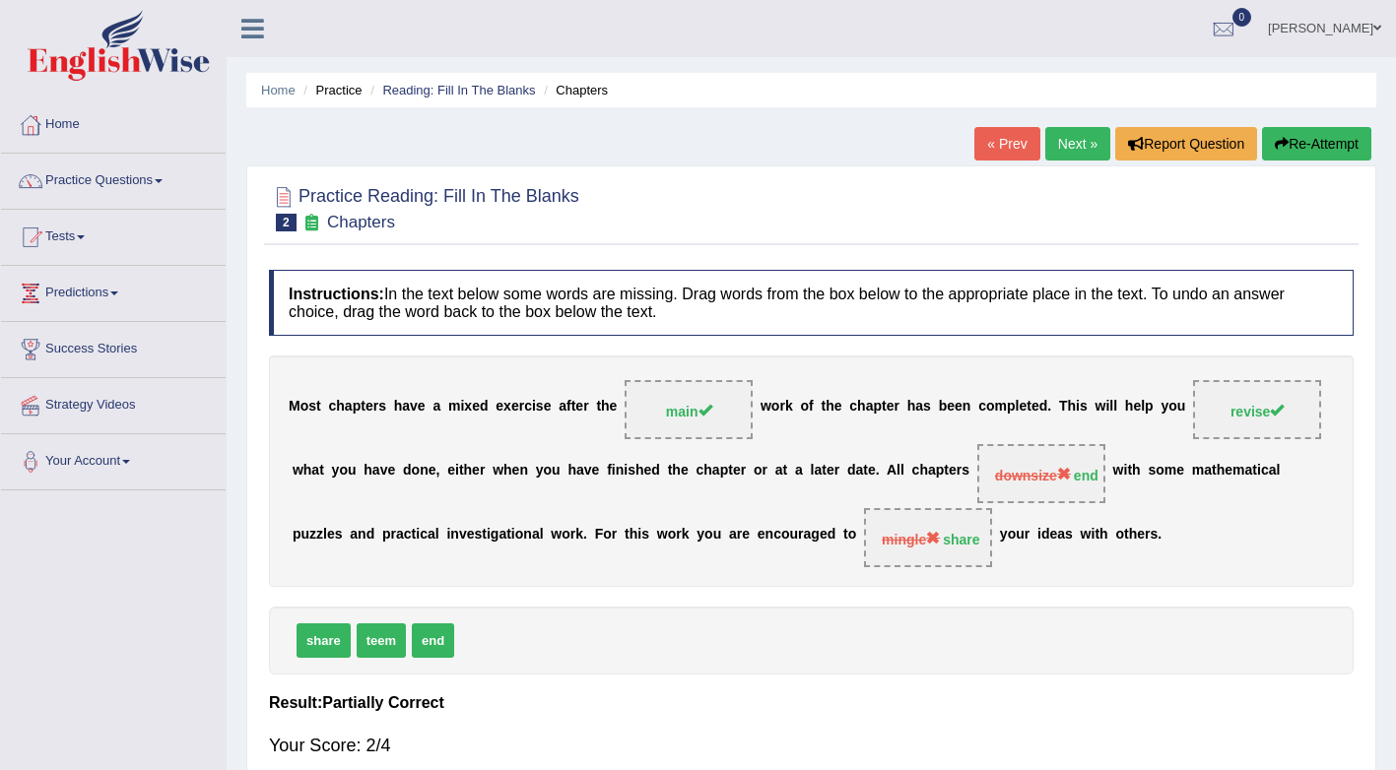
click at [1088, 136] on link "Next »" at bounding box center [1077, 143] width 65 height 33
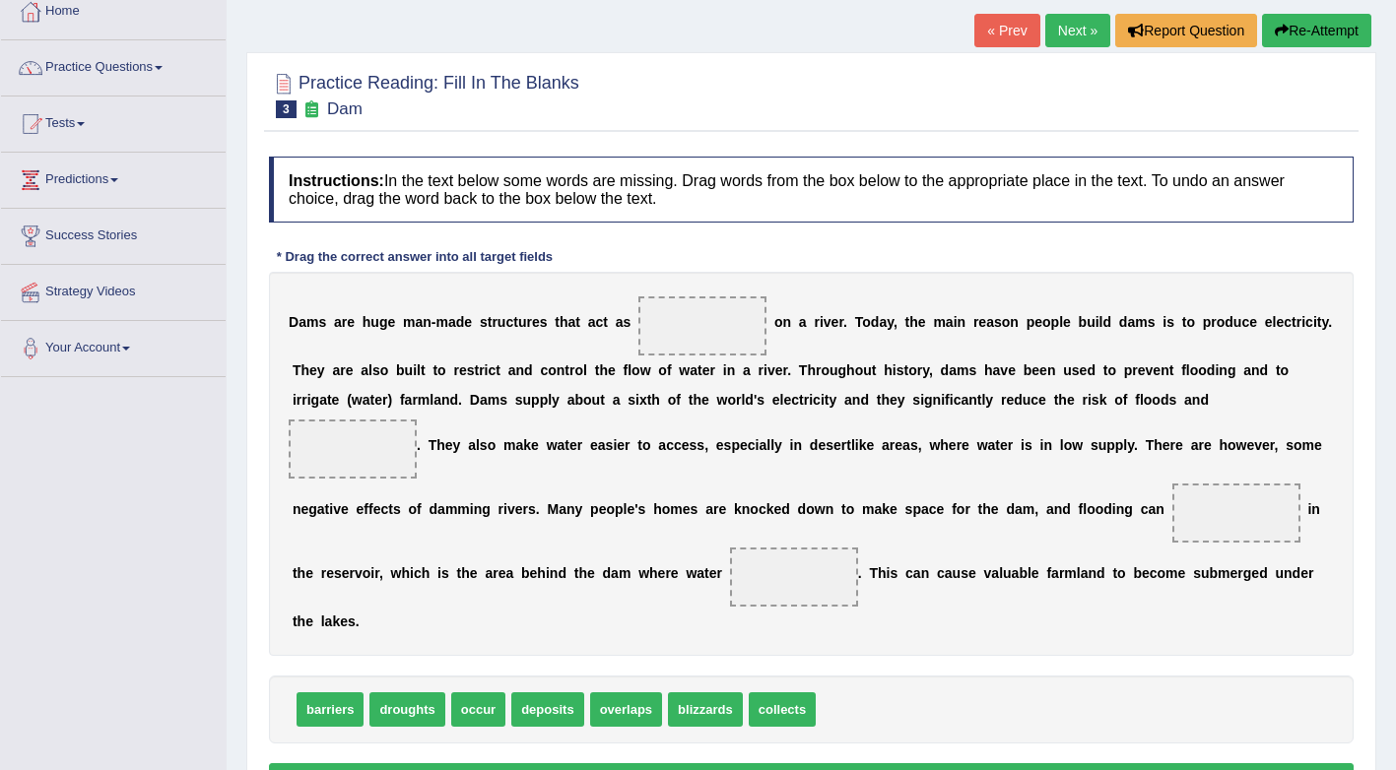
scroll to position [122, 0]
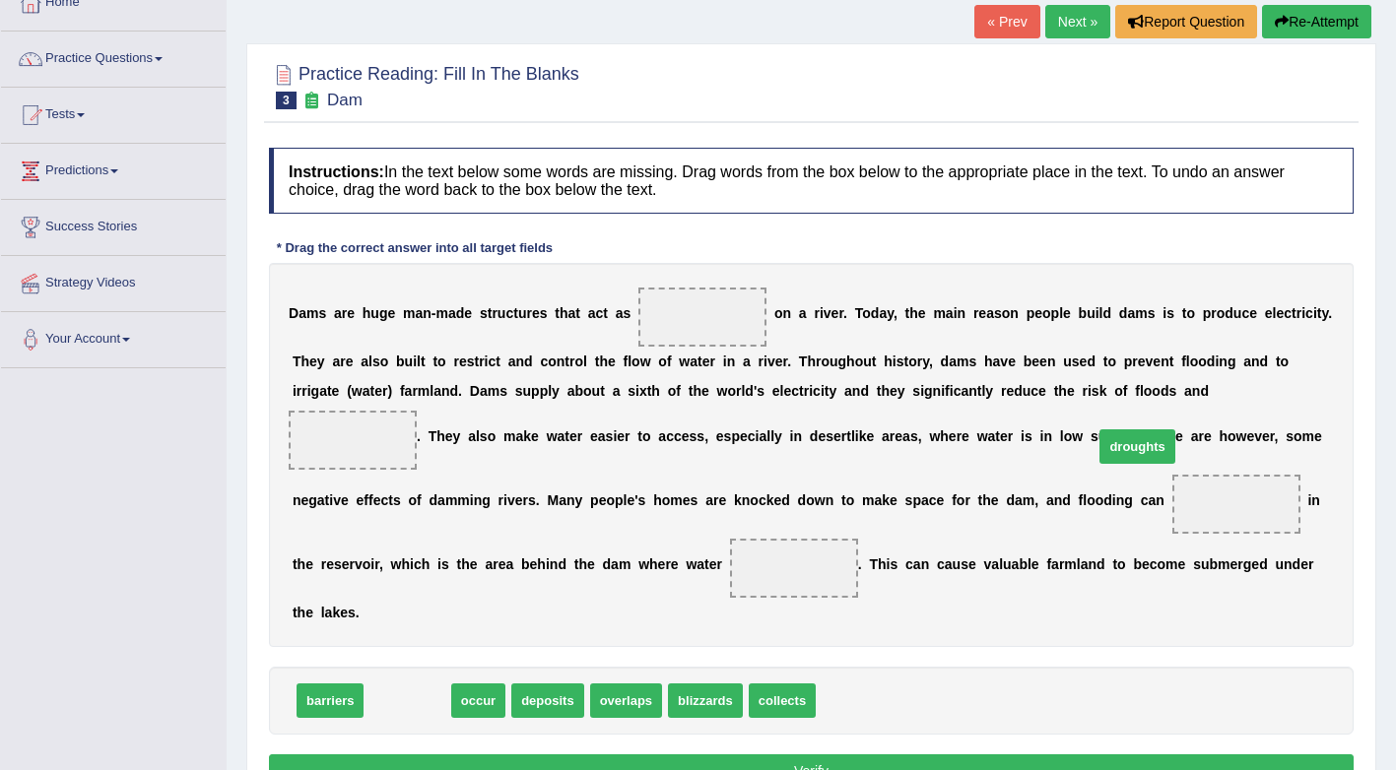
drag, startPoint x: 403, startPoint y: 683, endPoint x: 1133, endPoint y: 428, distance: 772.8
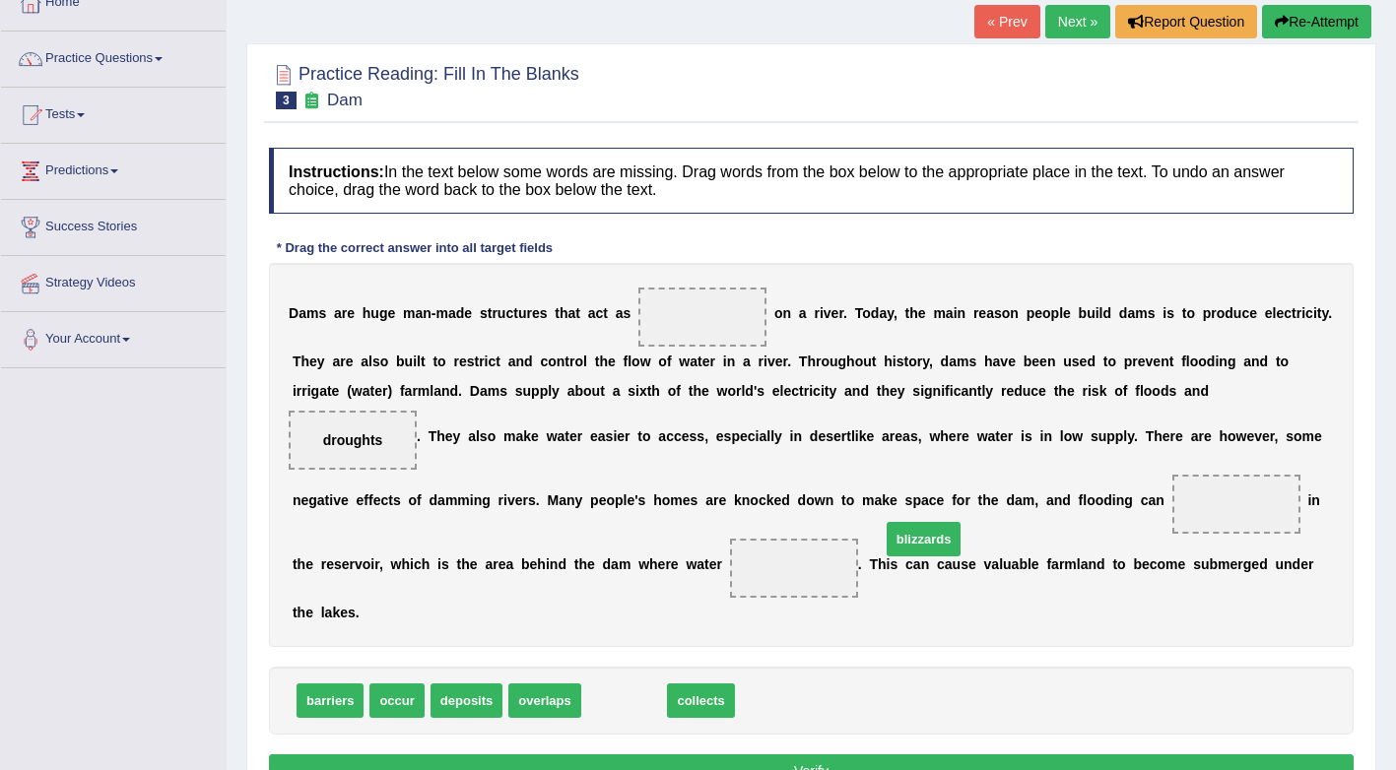
drag, startPoint x: 618, startPoint y: 675, endPoint x: 917, endPoint y: 511, distance: 341.1
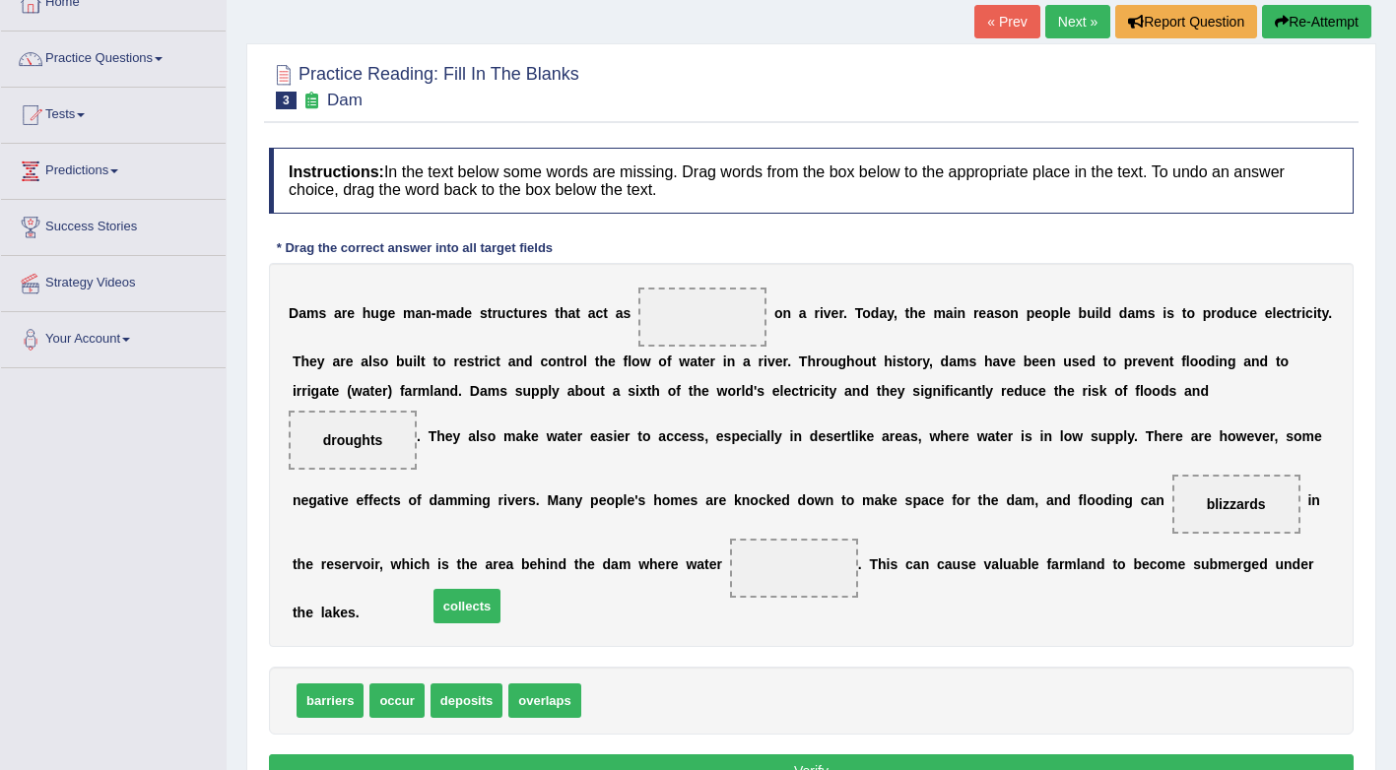
drag, startPoint x: 612, startPoint y: 671, endPoint x: 458, endPoint y: 576, distance: 180.4
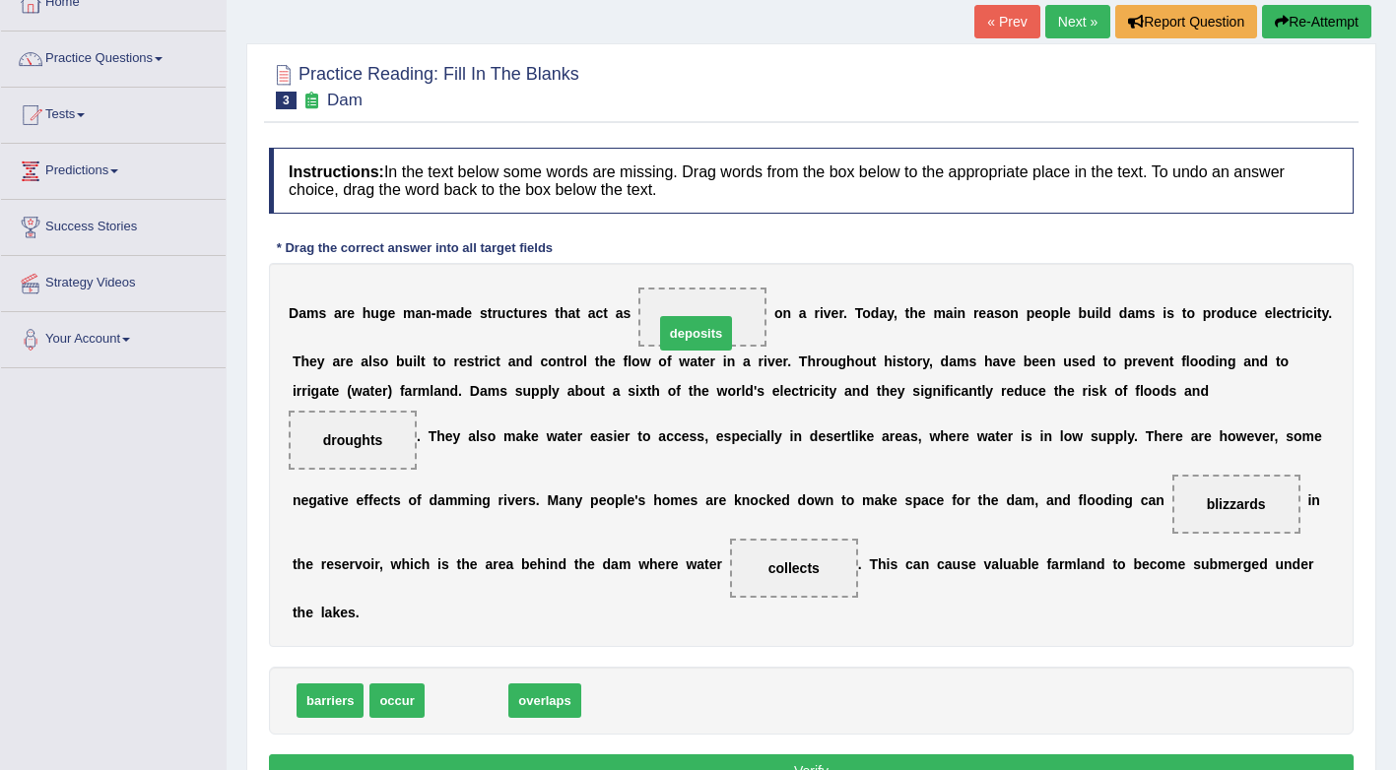
drag, startPoint x: 458, startPoint y: 676, endPoint x: 687, endPoint y: 310, distance: 431.5
click at [815, 754] on button "Verify" at bounding box center [811, 770] width 1084 height 33
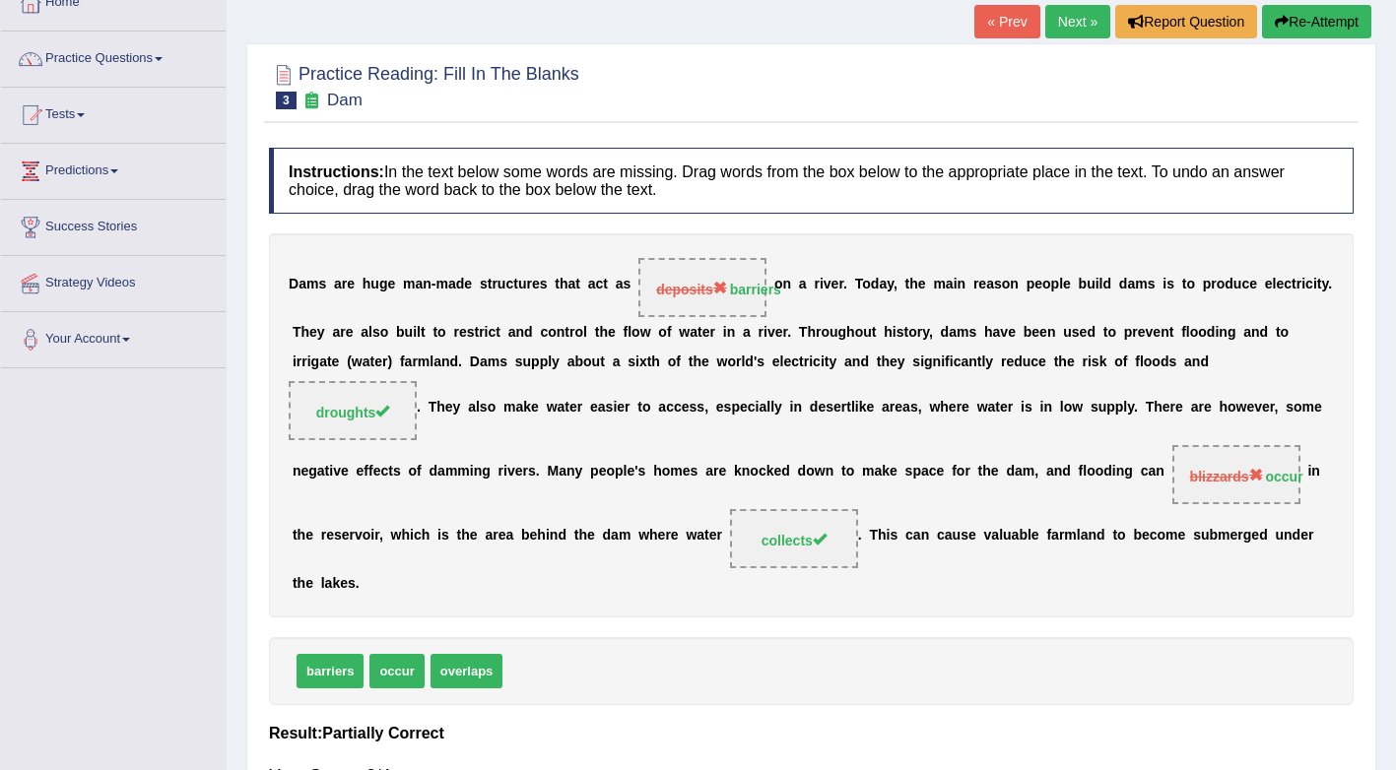
click at [1079, 28] on link "Next »" at bounding box center [1077, 21] width 65 height 33
